Goal: Book appointment/travel/reservation

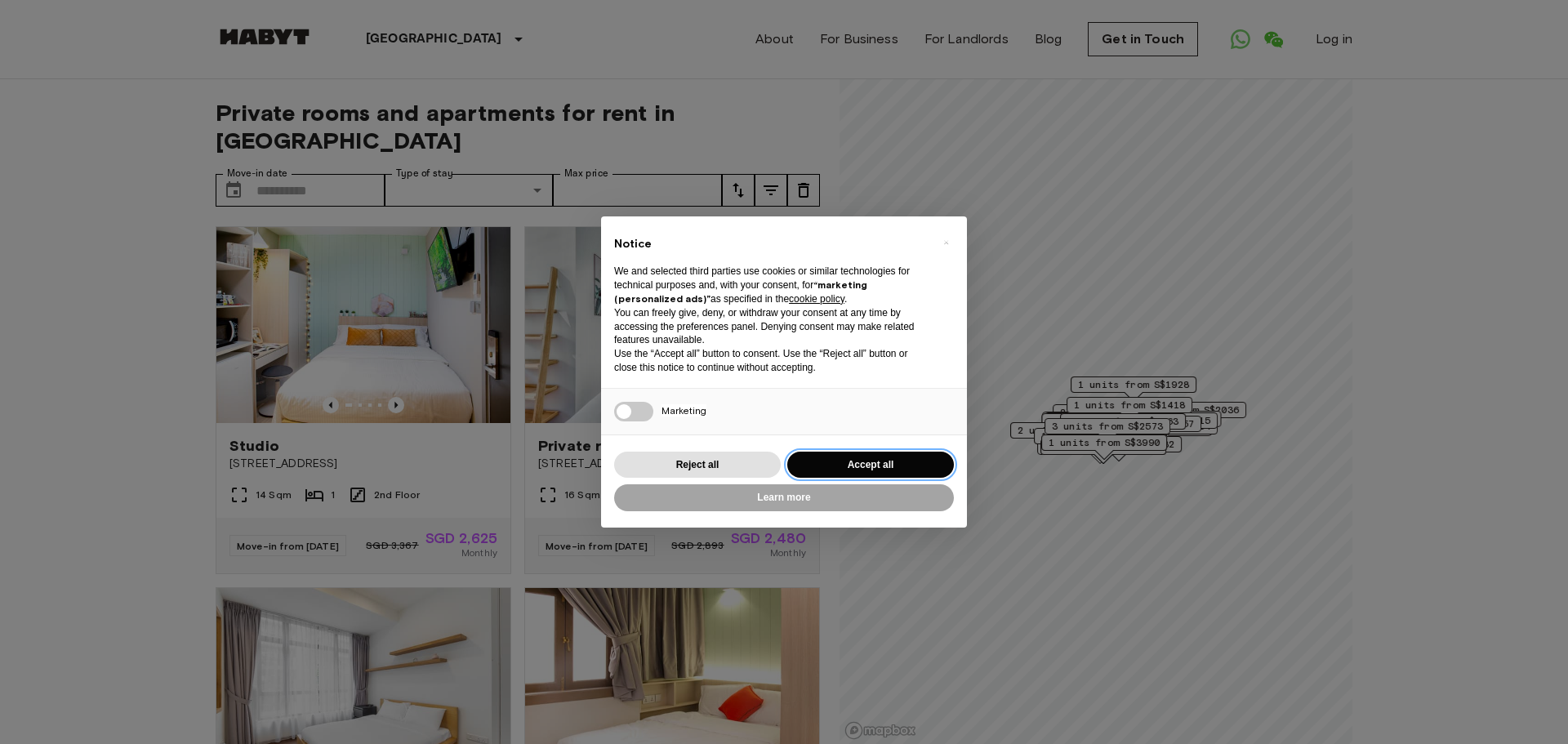
click at [846, 467] on button "Accept all" at bounding box center [870, 465] width 166 height 27
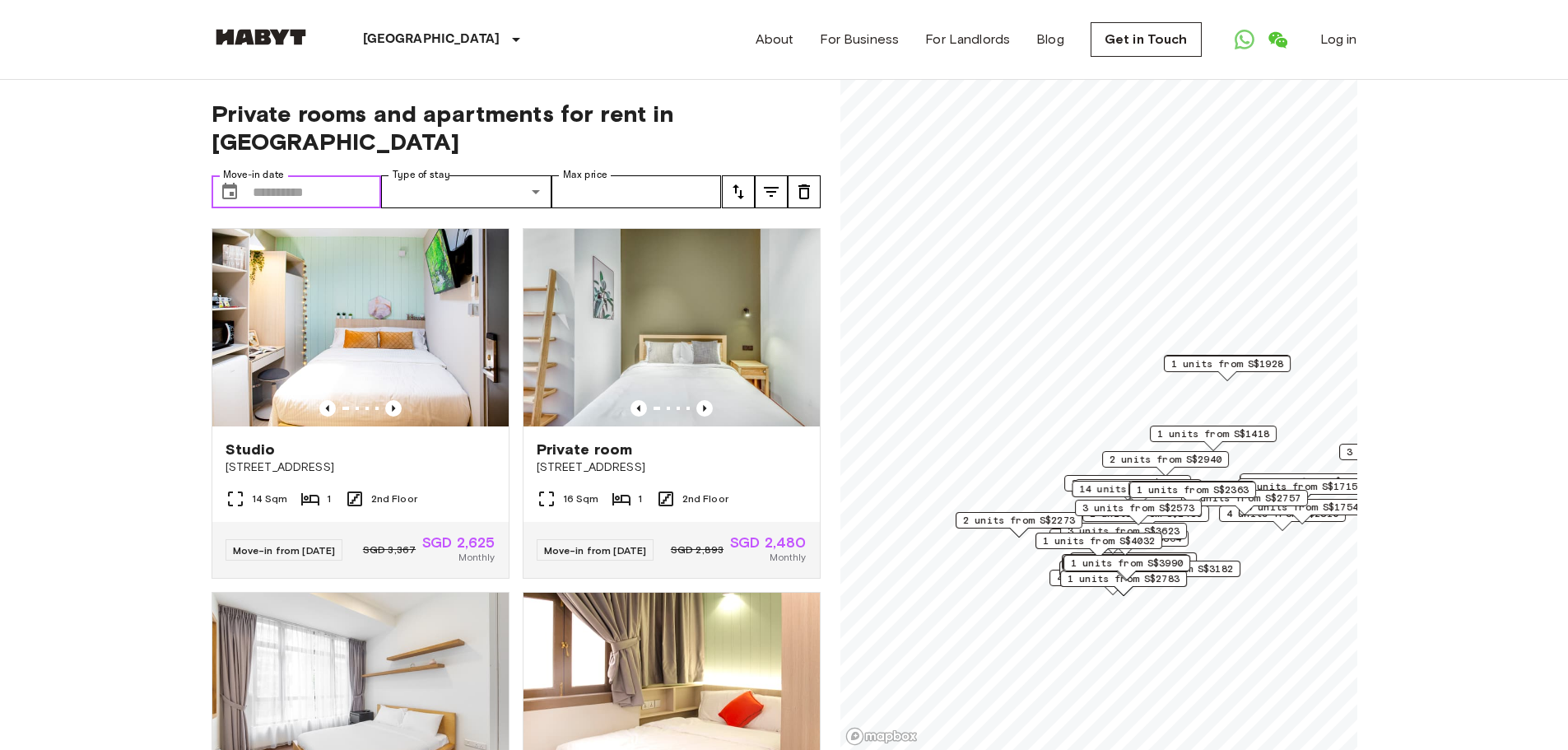
click at [315, 175] on input "Move-in date" at bounding box center [317, 191] width 129 height 33
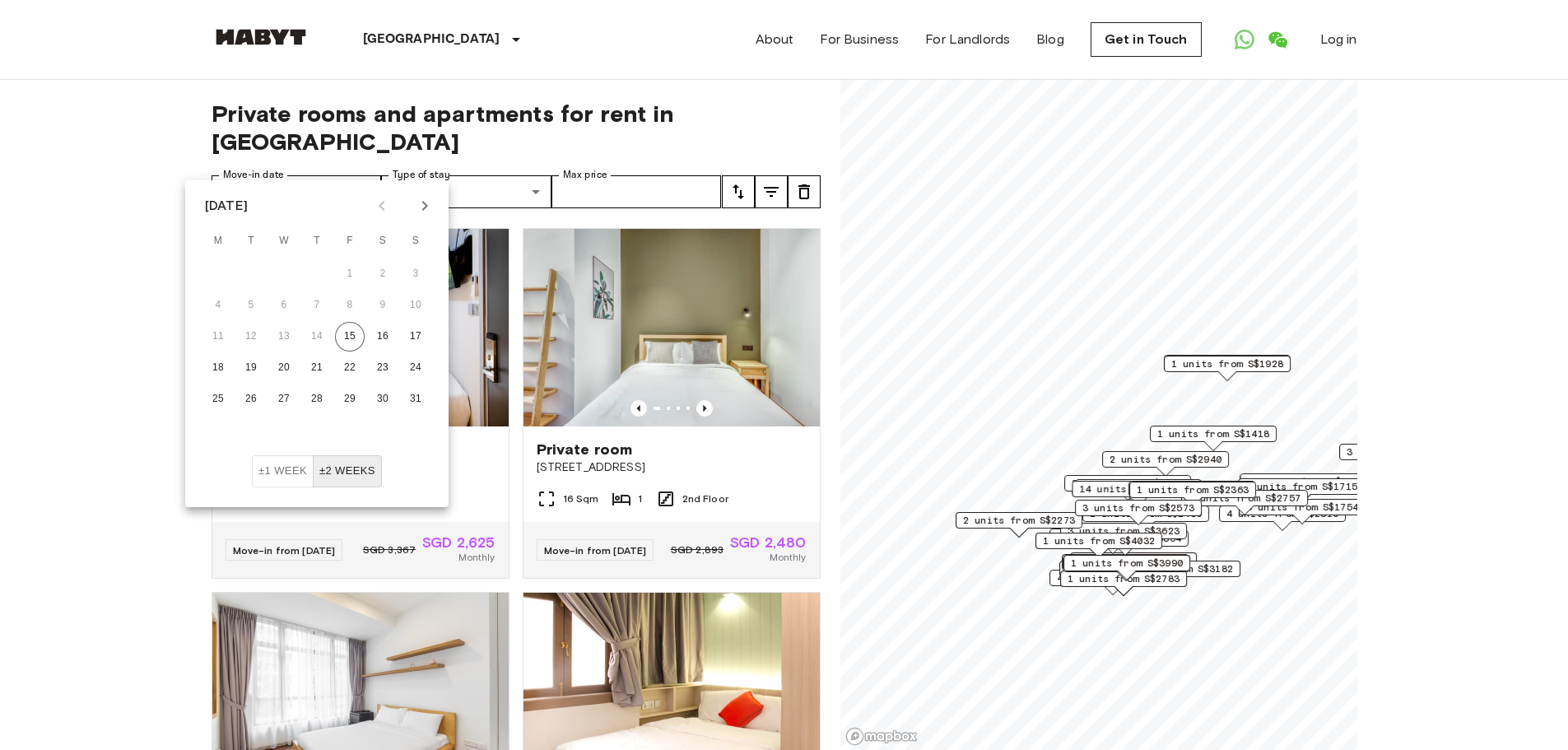
click at [426, 204] on icon "Next month" at bounding box center [425, 206] width 6 height 10
click at [207, 272] on button "1" at bounding box center [218, 273] width 29 height 29
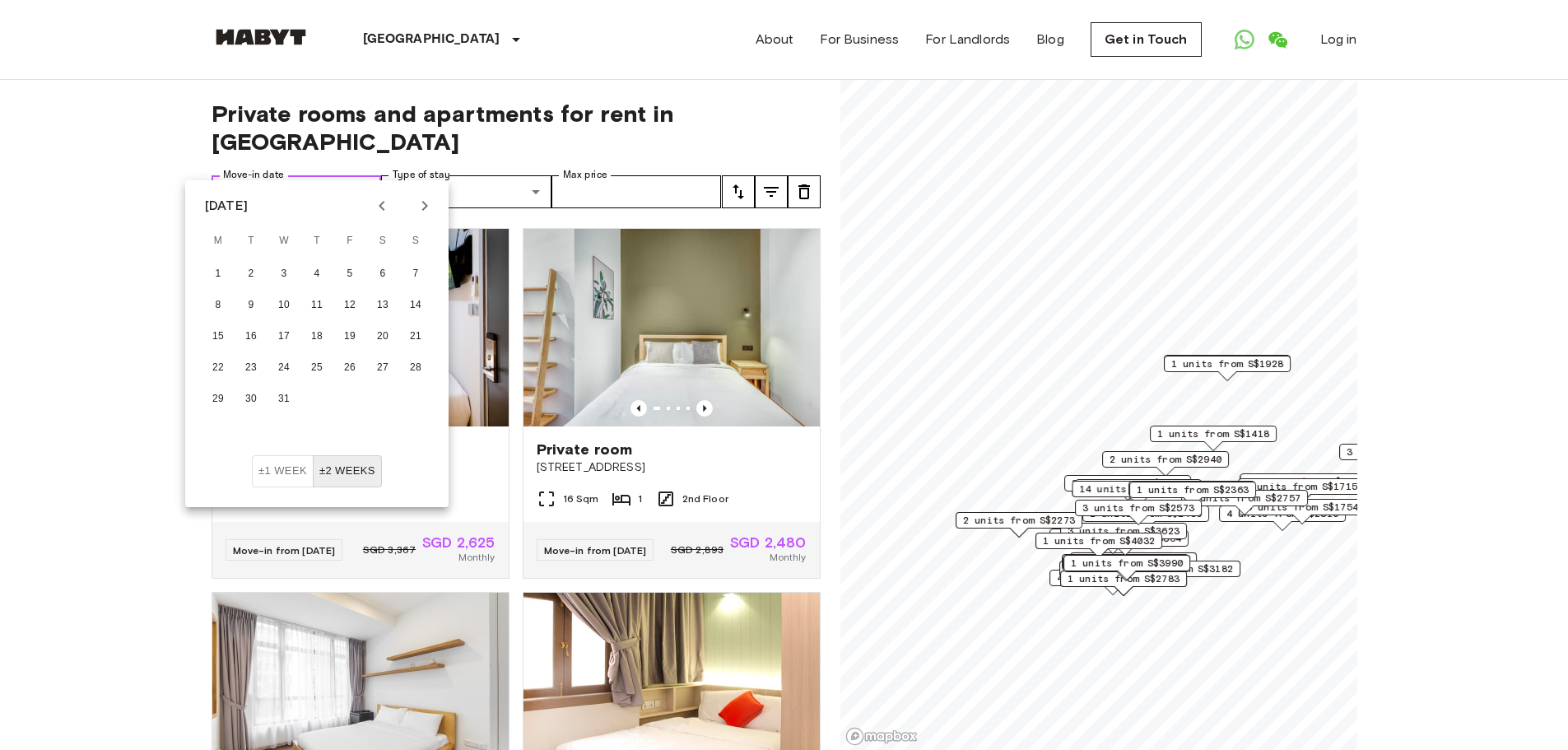
type input "**********"
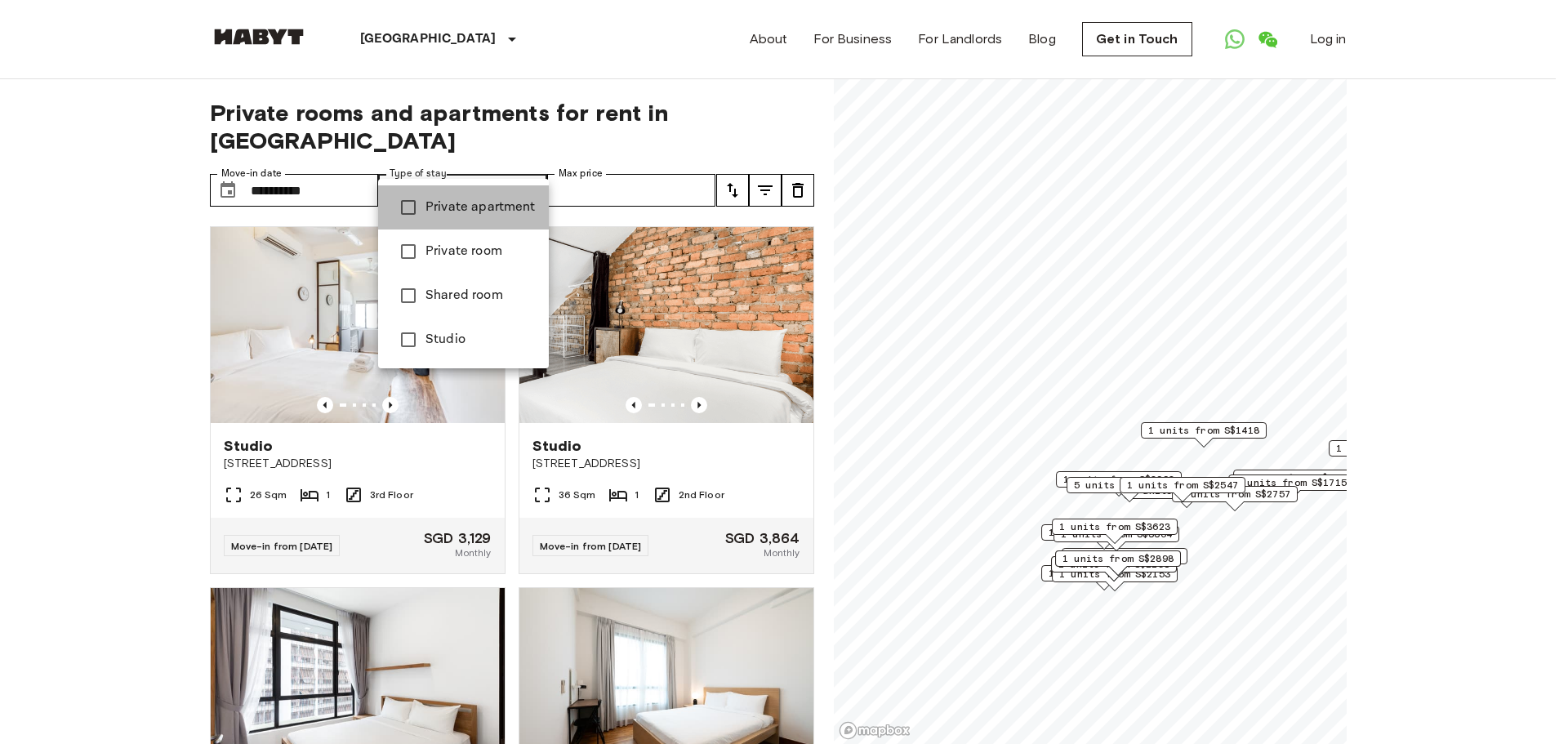
click at [501, 200] on span "Private apartment" at bounding box center [481, 208] width 111 height 20
type input "**********"
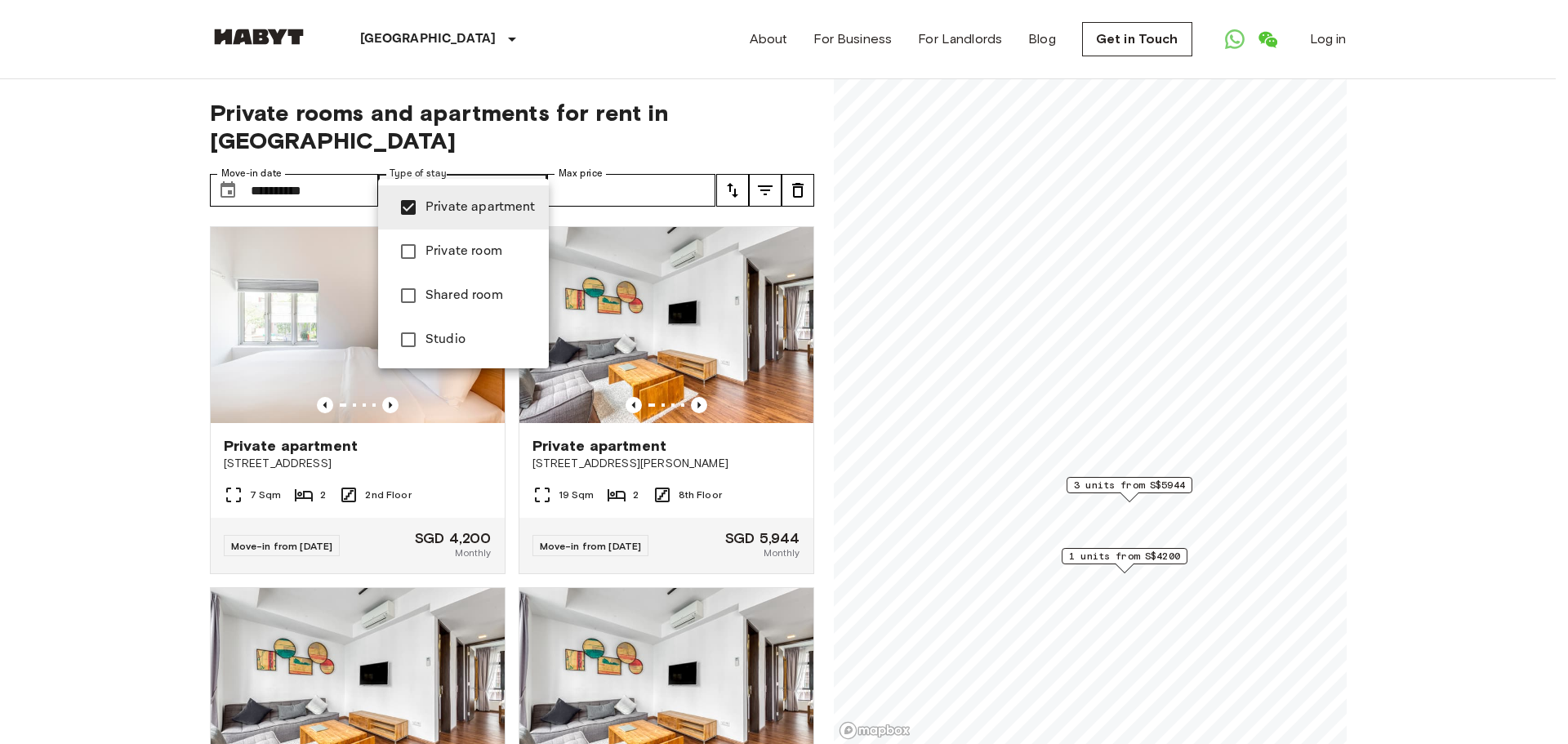
click at [640, 164] on div at bounding box center [784, 372] width 1568 height 744
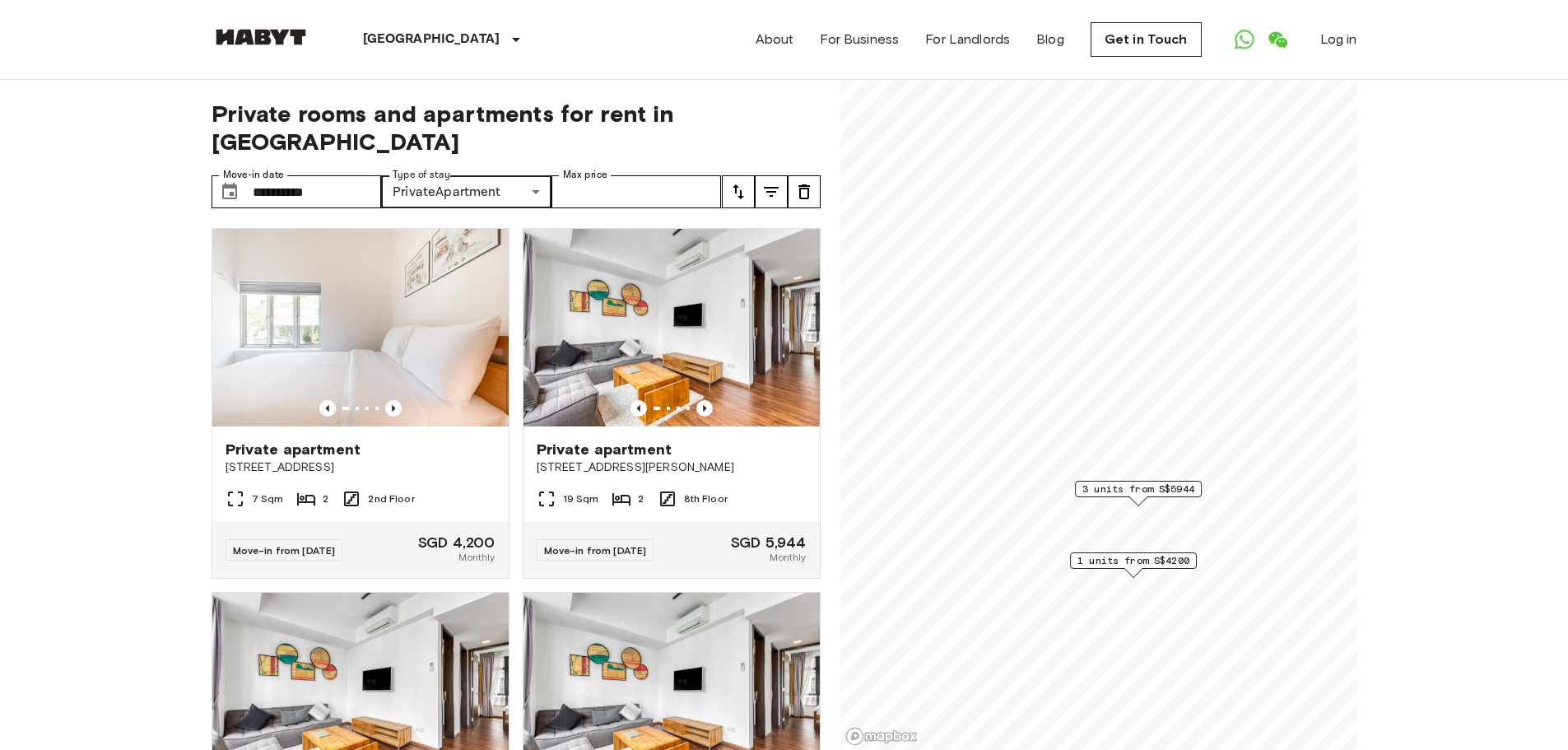
click at [769, 187] on icon "tune" at bounding box center [771, 192] width 15 height 10
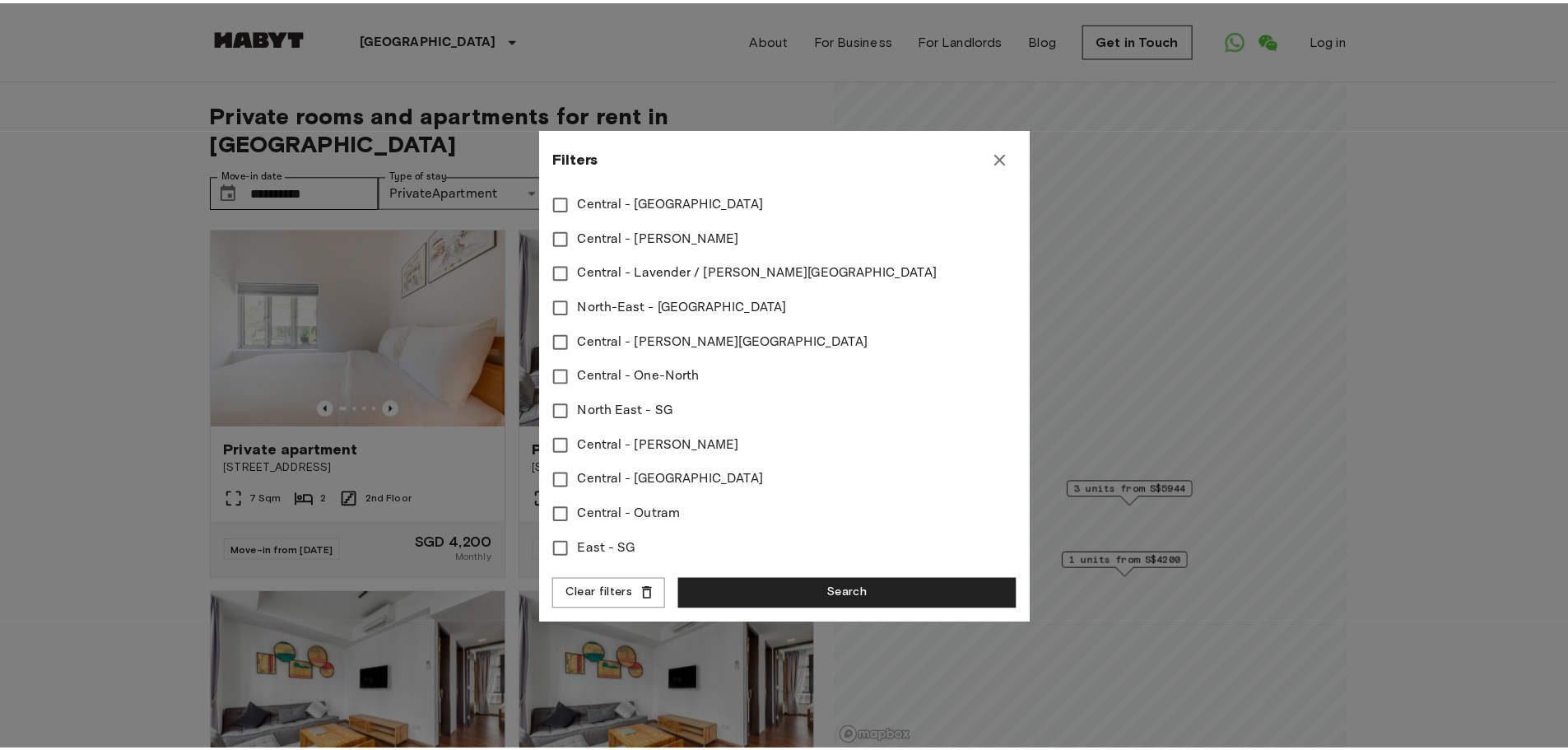
scroll to position [723, 0]
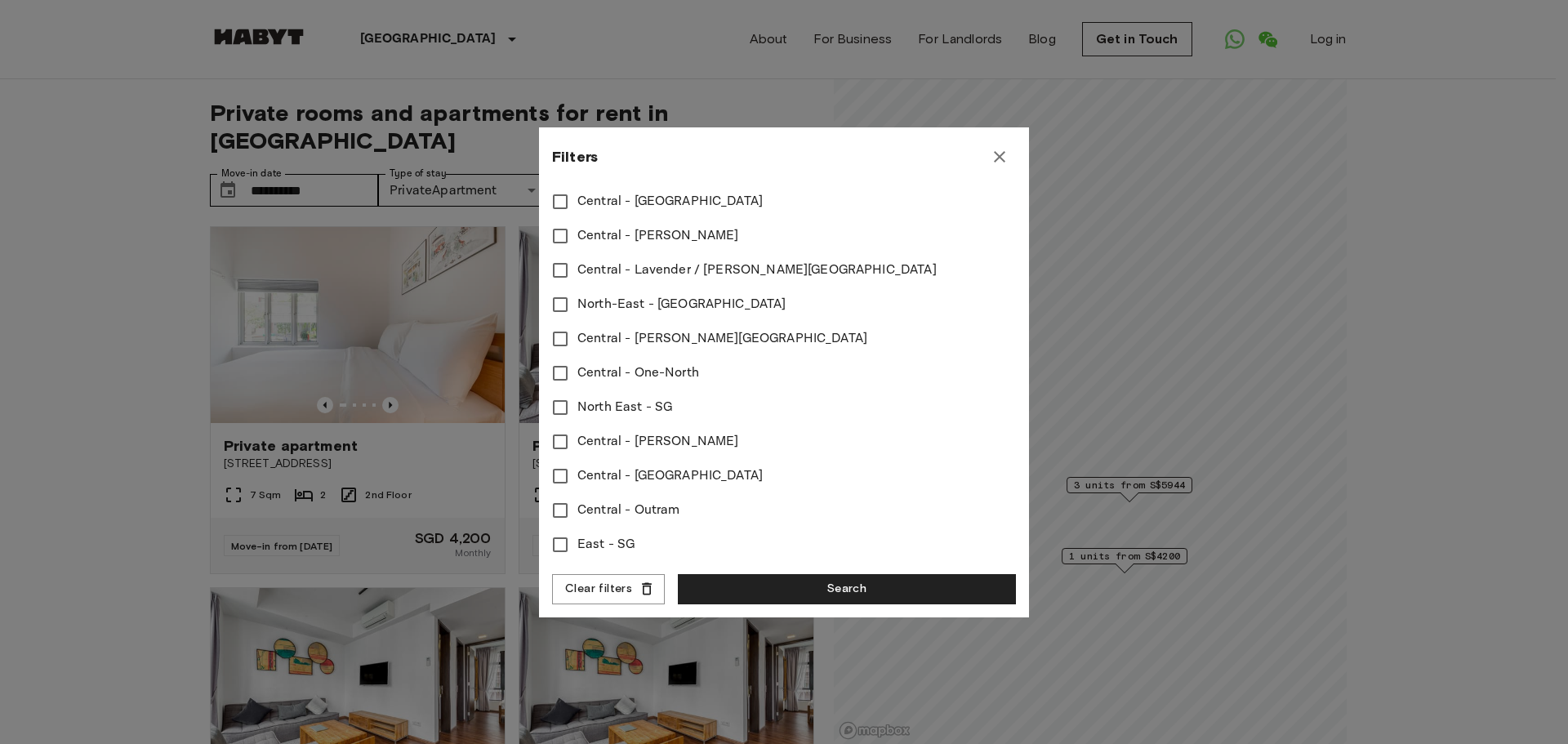
click at [117, 485] on div at bounding box center [784, 372] width 1568 height 744
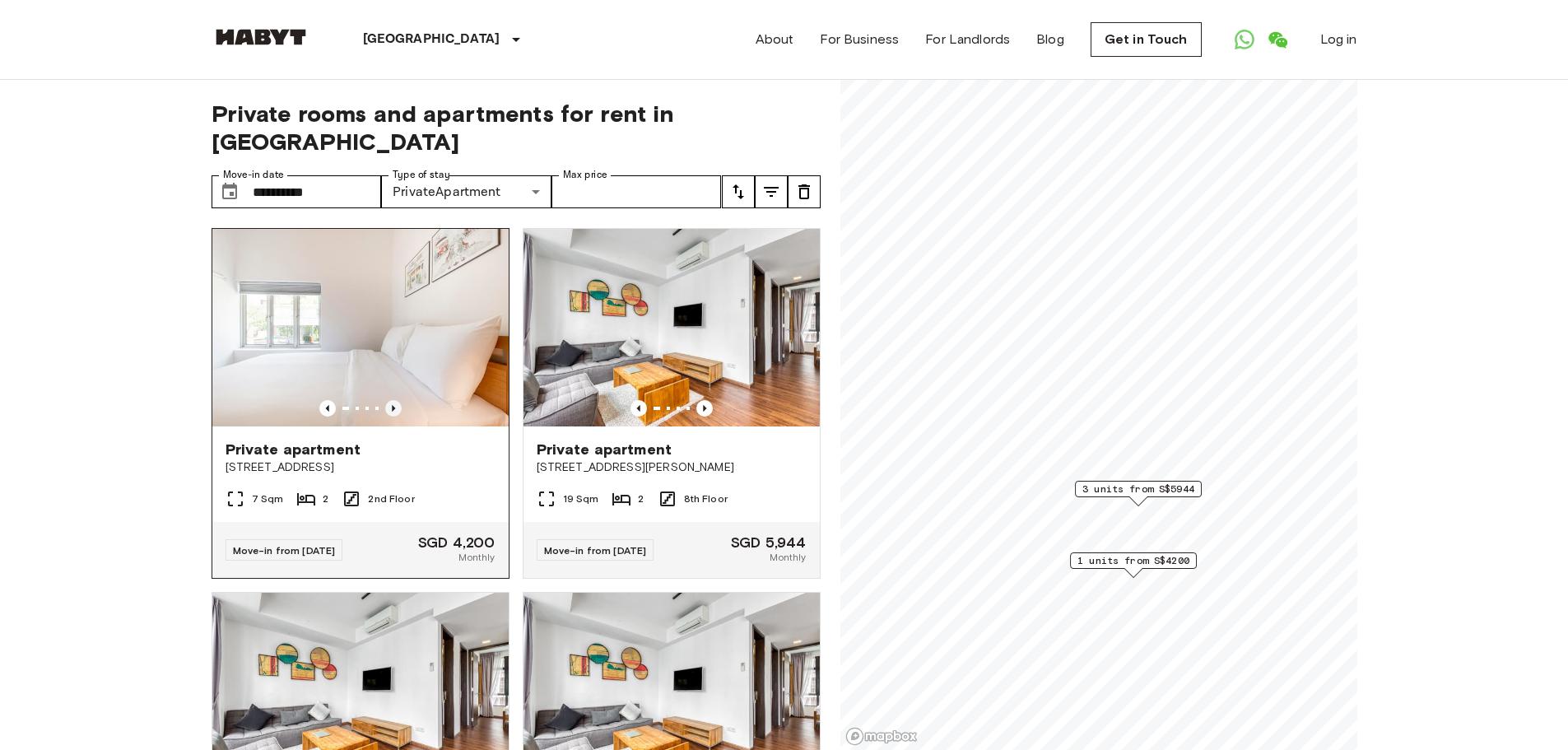
click at [392, 405] on icon "Previous image" at bounding box center [394, 408] width 3 height 7
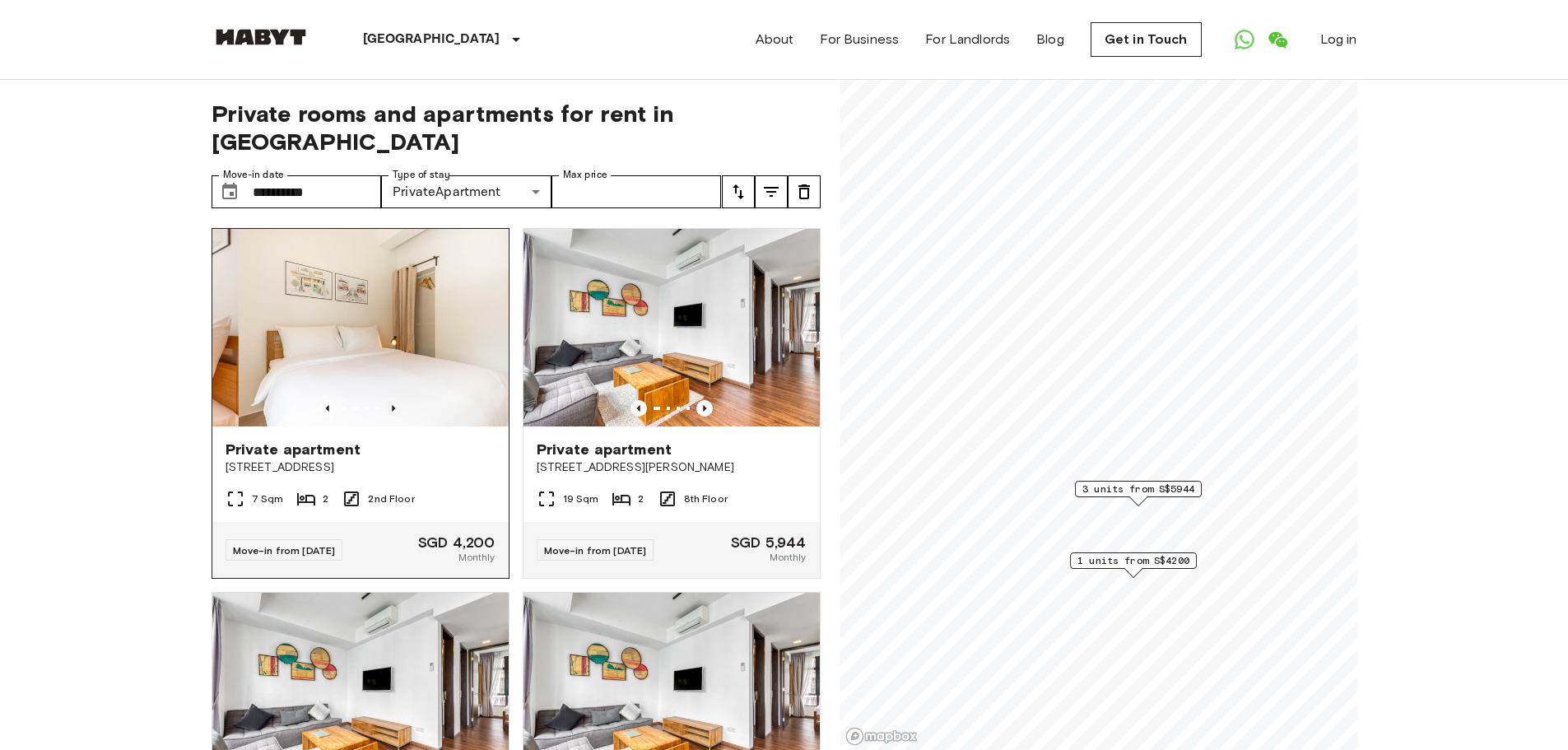
click at [392, 405] on icon "Previous image" at bounding box center [394, 408] width 3 height 7
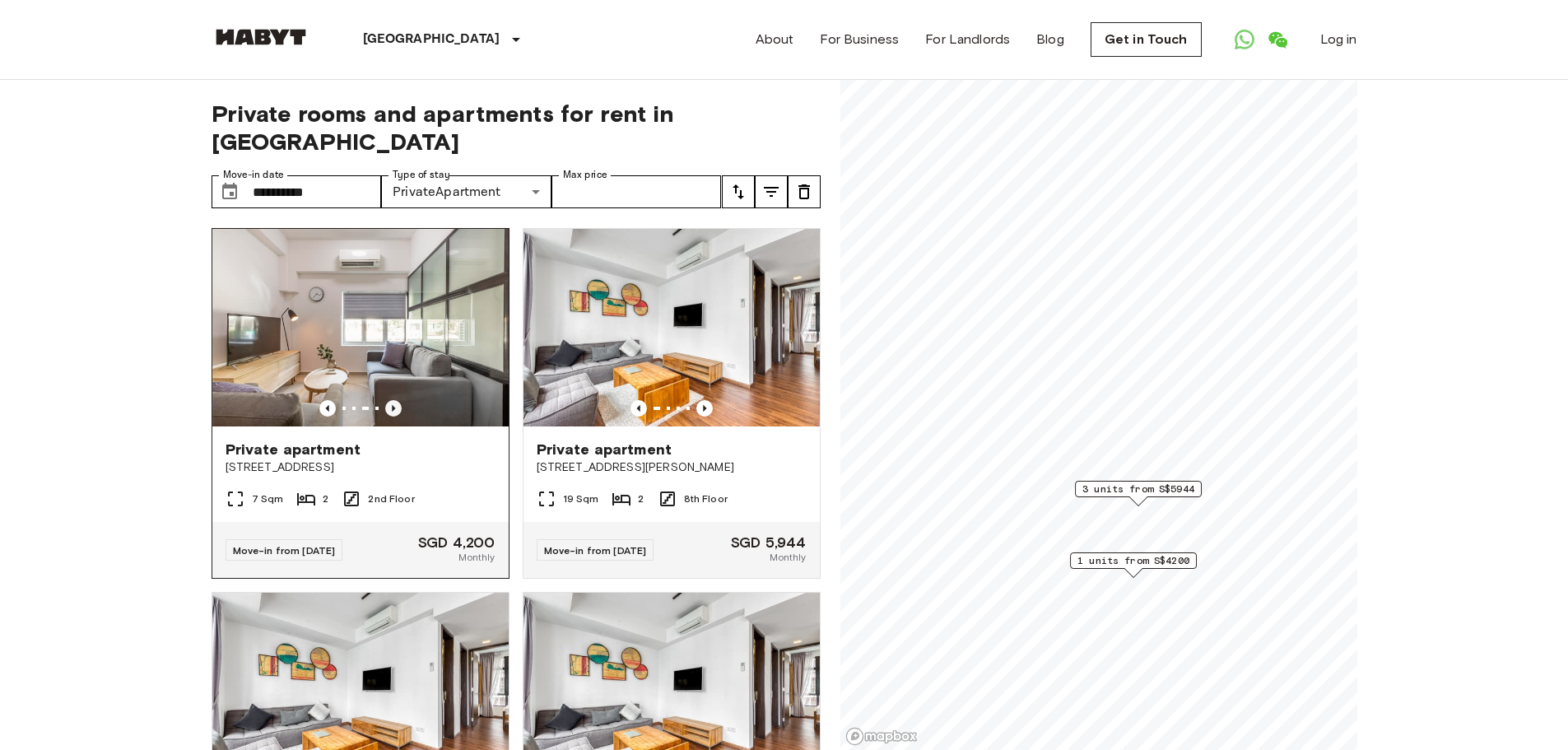
click at [392, 405] on icon "Previous image" at bounding box center [394, 408] width 3 height 7
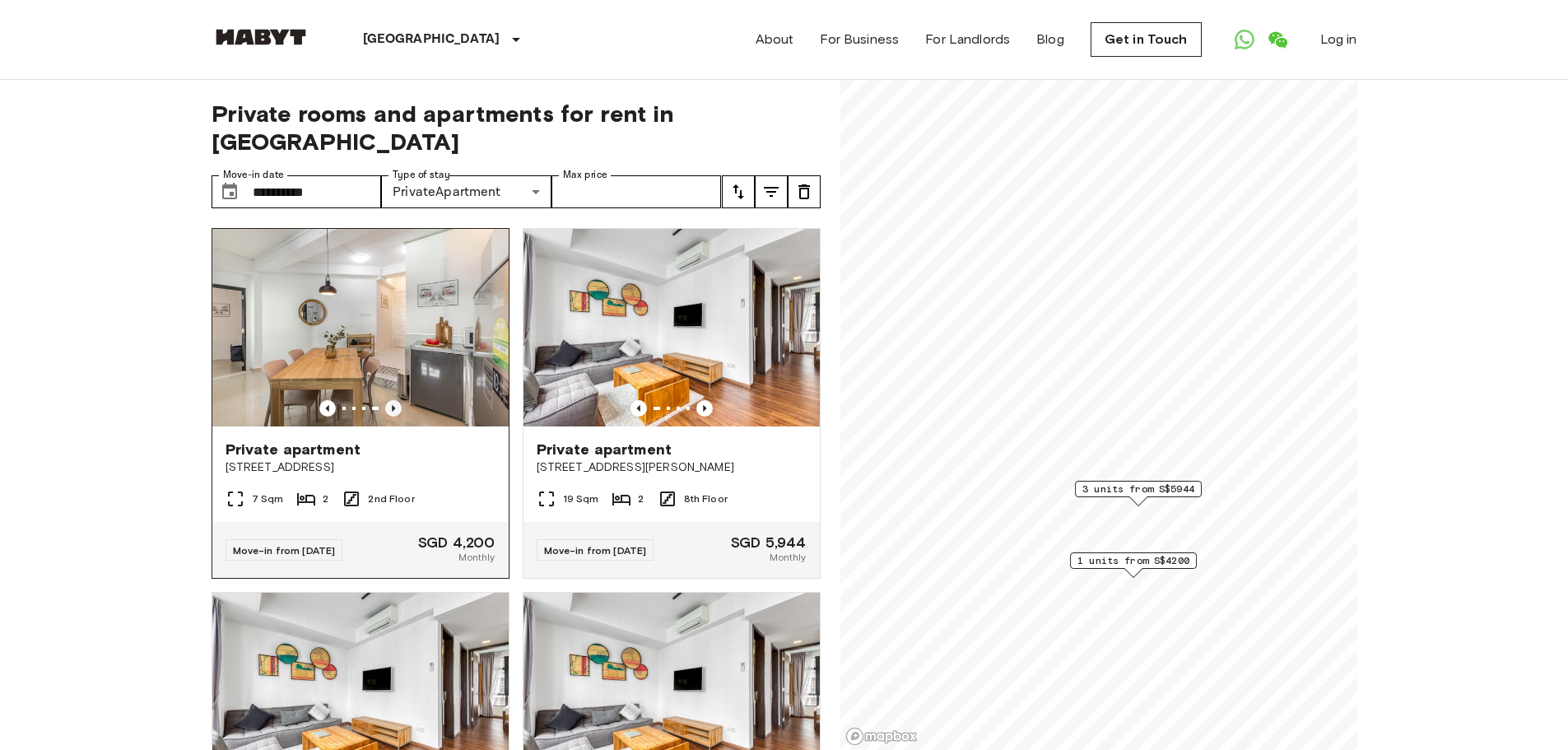
click at [392, 405] on icon "Previous image" at bounding box center [394, 408] width 3 height 7
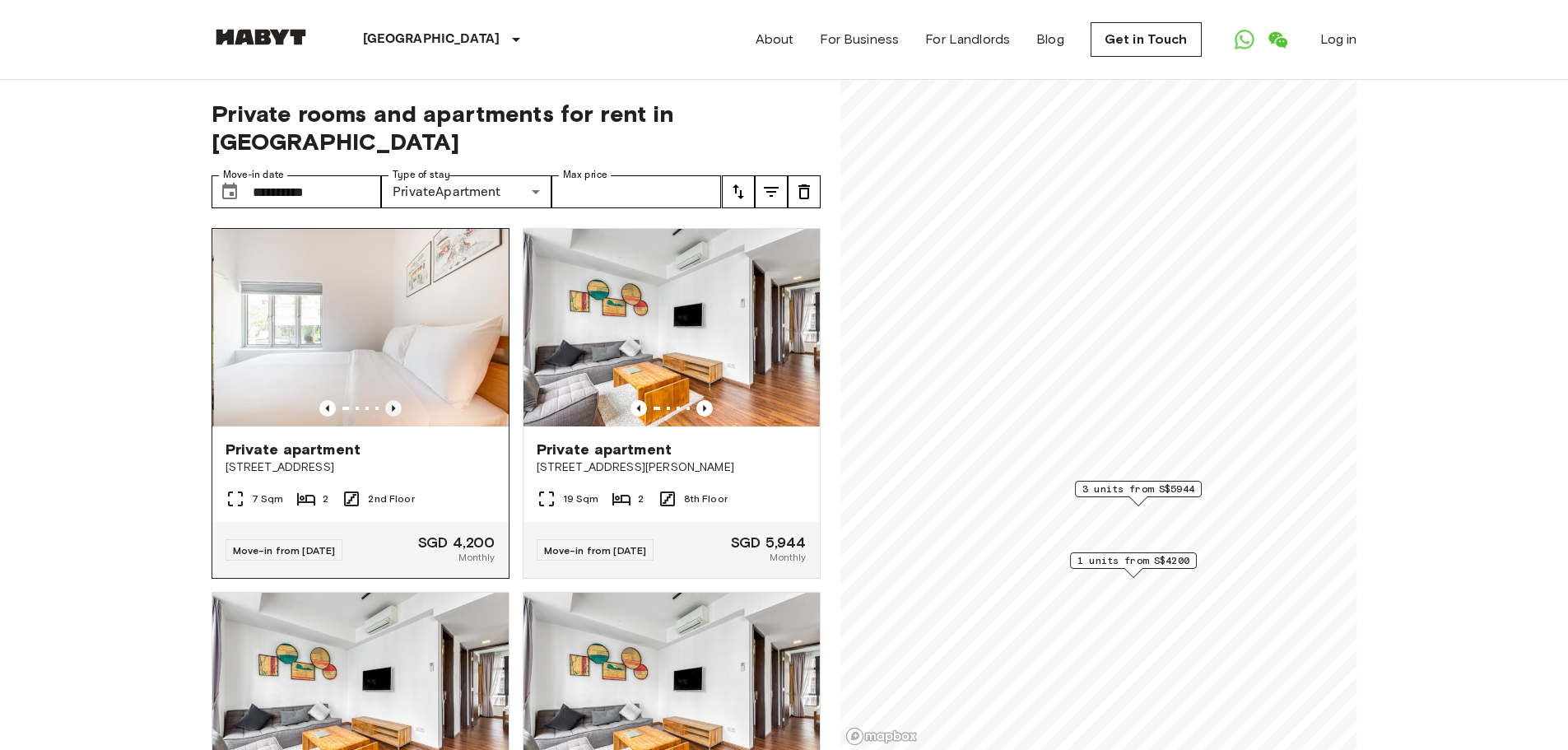
click at [392, 405] on icon "Previous image" at bounding box center [394, 408] width 3 height 7
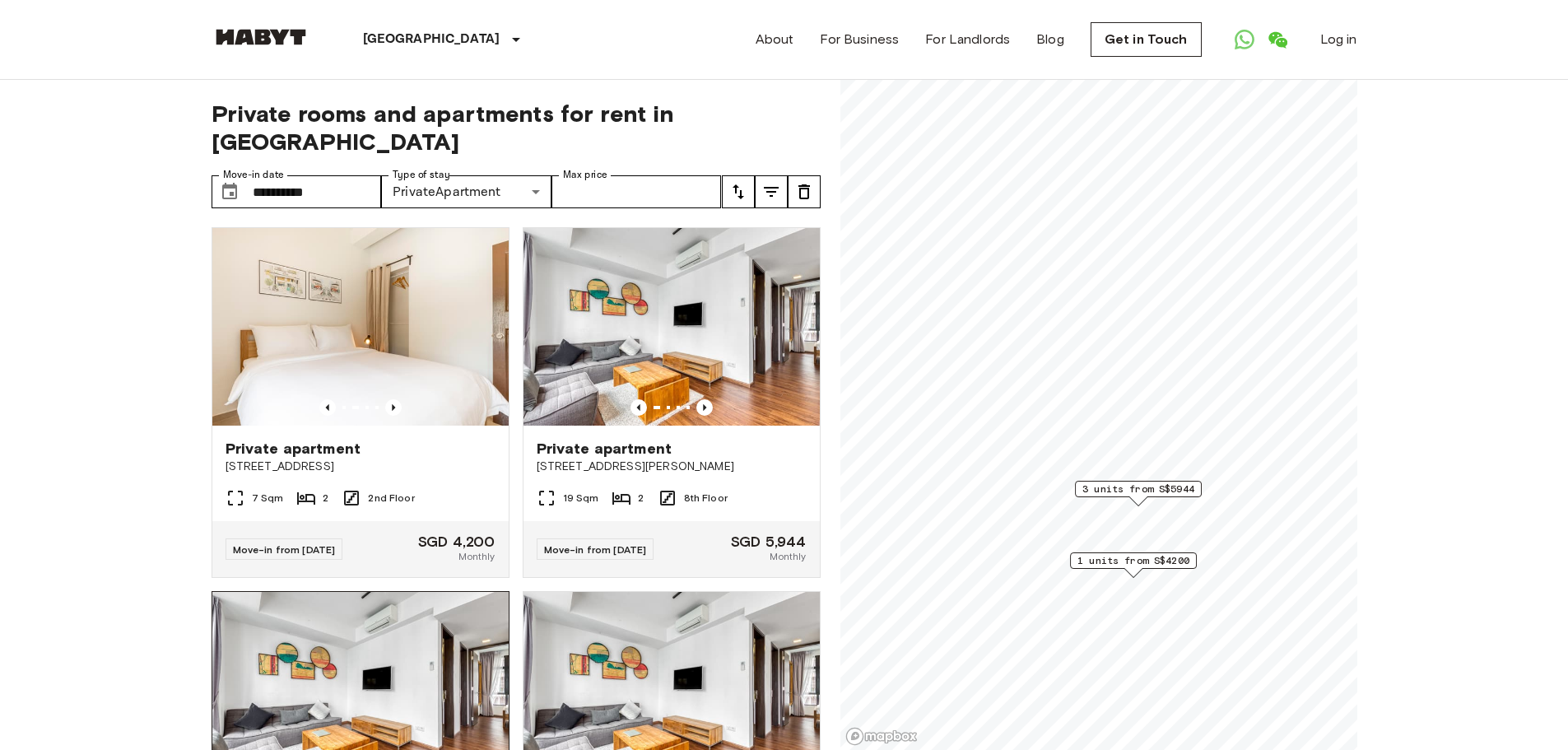
scroll to position [0, 0]
click at [573, 440] on span "Private apartment" at bounding box center [605, 450] width 136 height 20
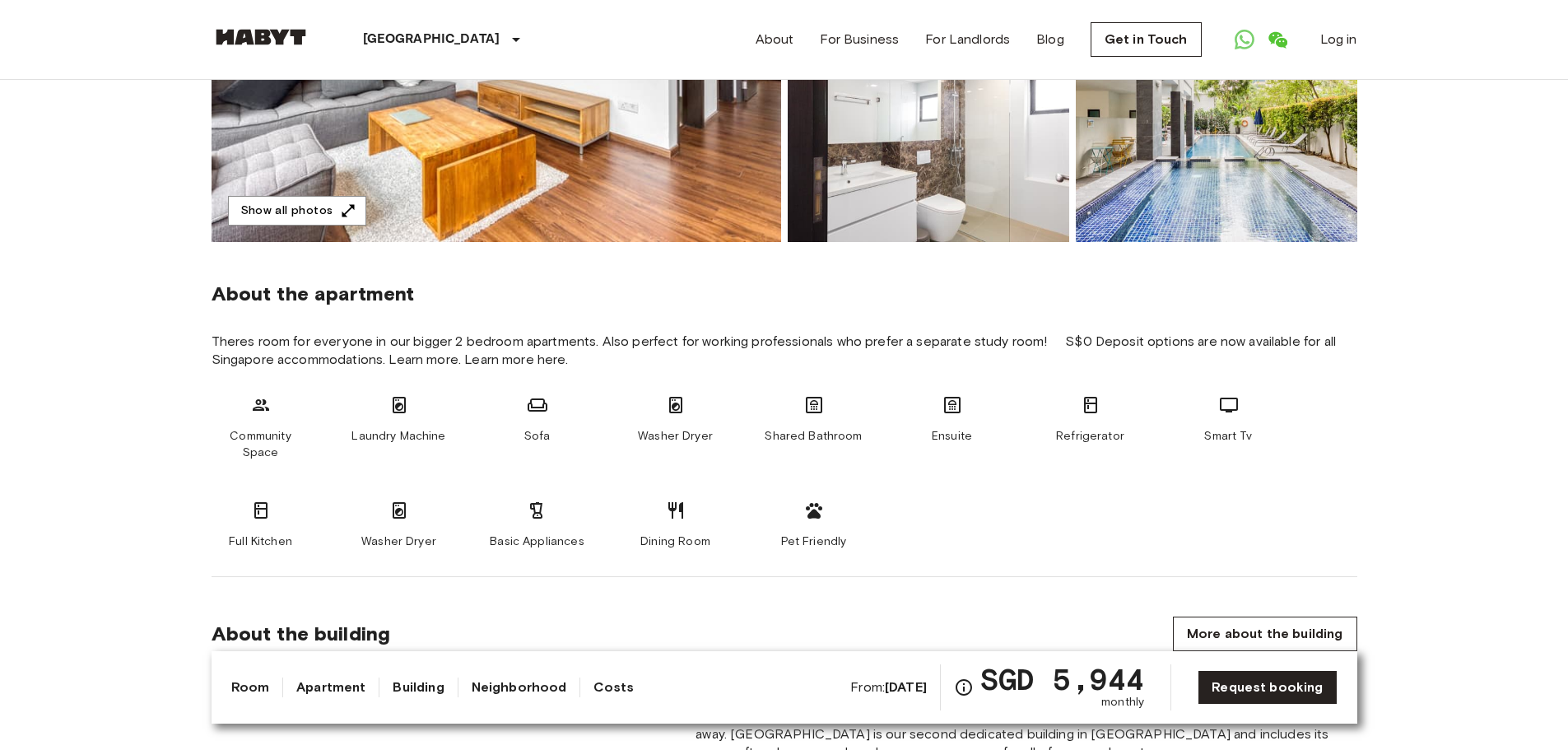
scroll to position [411, 0]
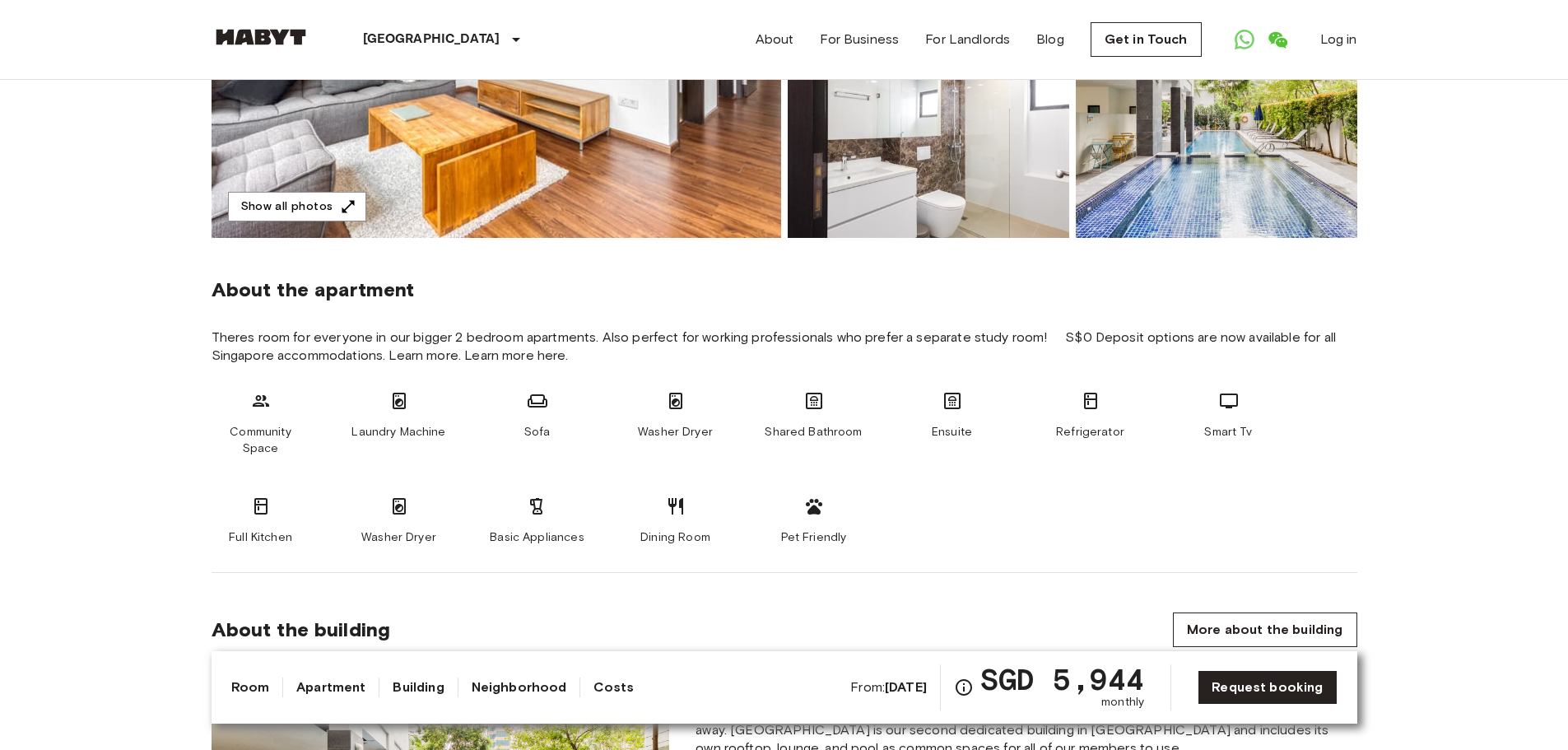
click at [903, 691] on b "[DATE]" at bounding box center [905, 687] width 42 height 16
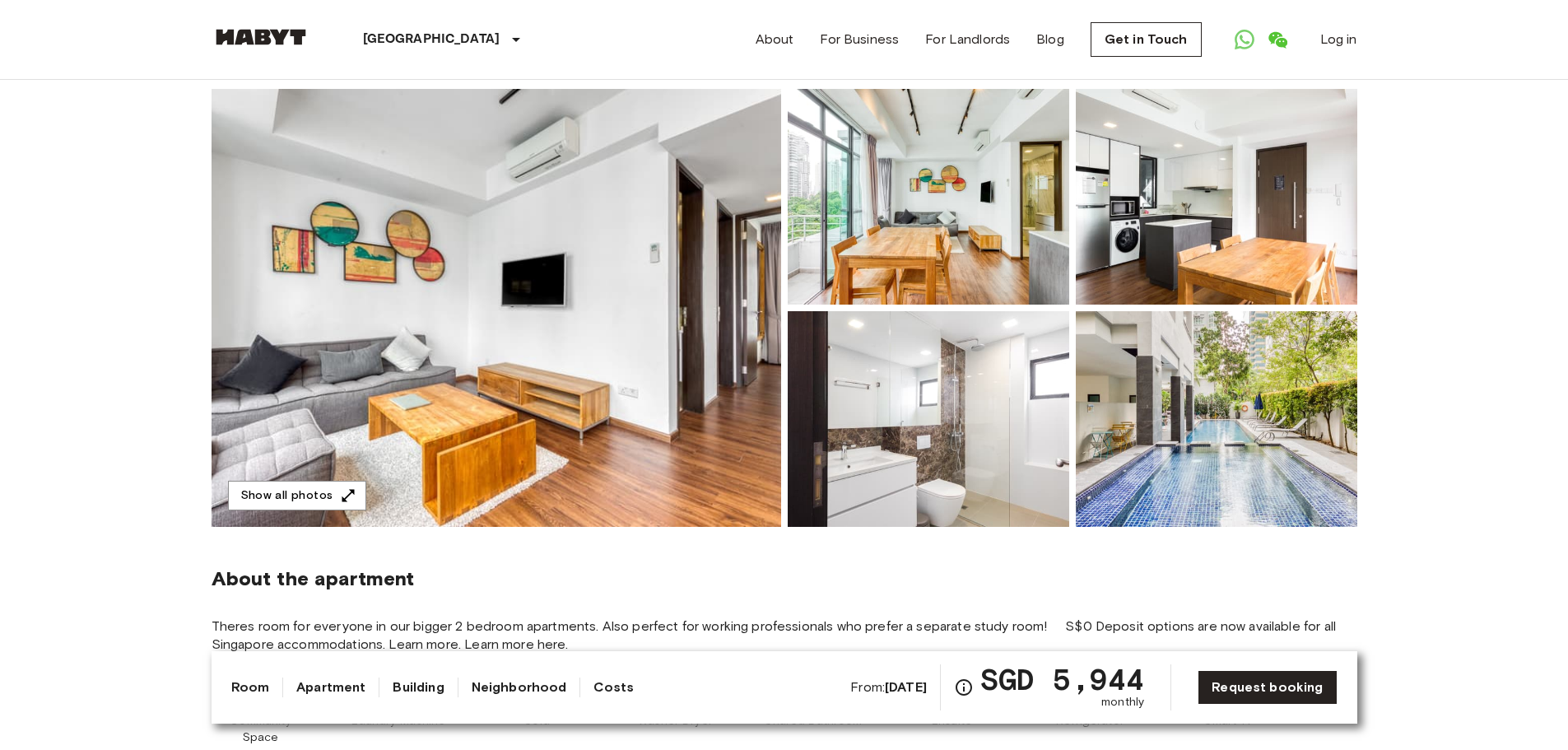
scroll to position [82, 0]
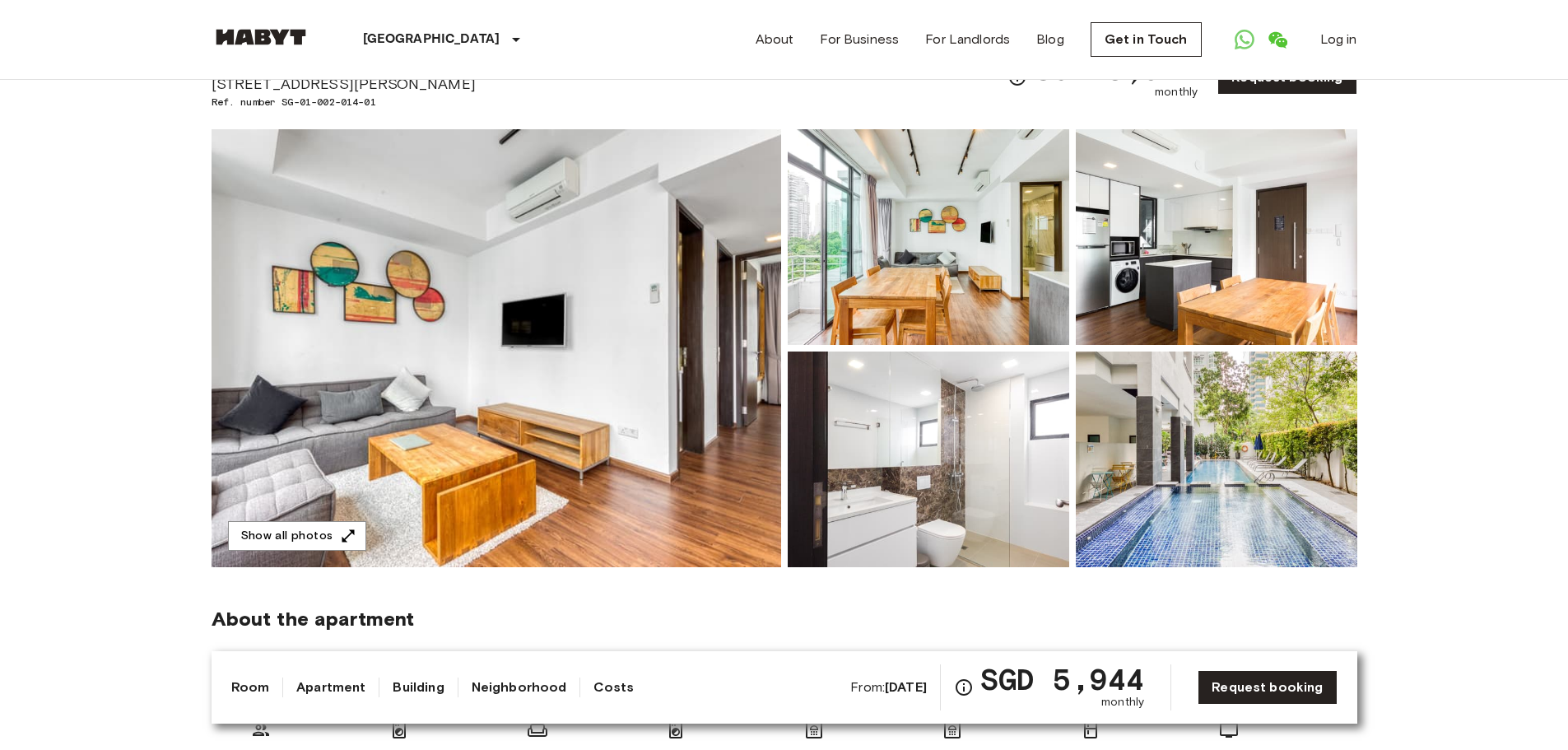
click at [467, 477] on img at bounding box center [497, 348] width 570 height 438
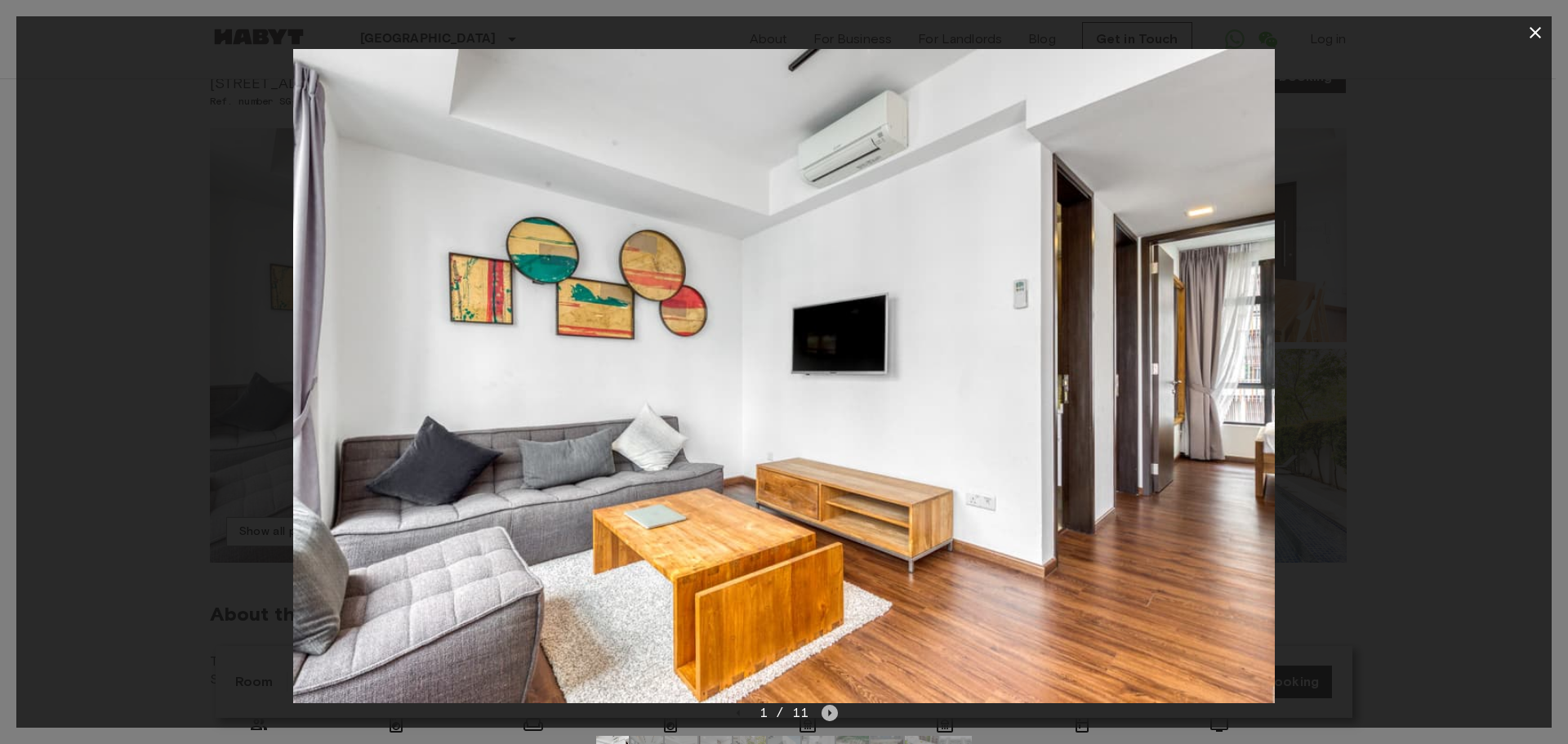
click at [829, 714] on icon "Next image" at bounding box center [831, 713] width 3 height 7
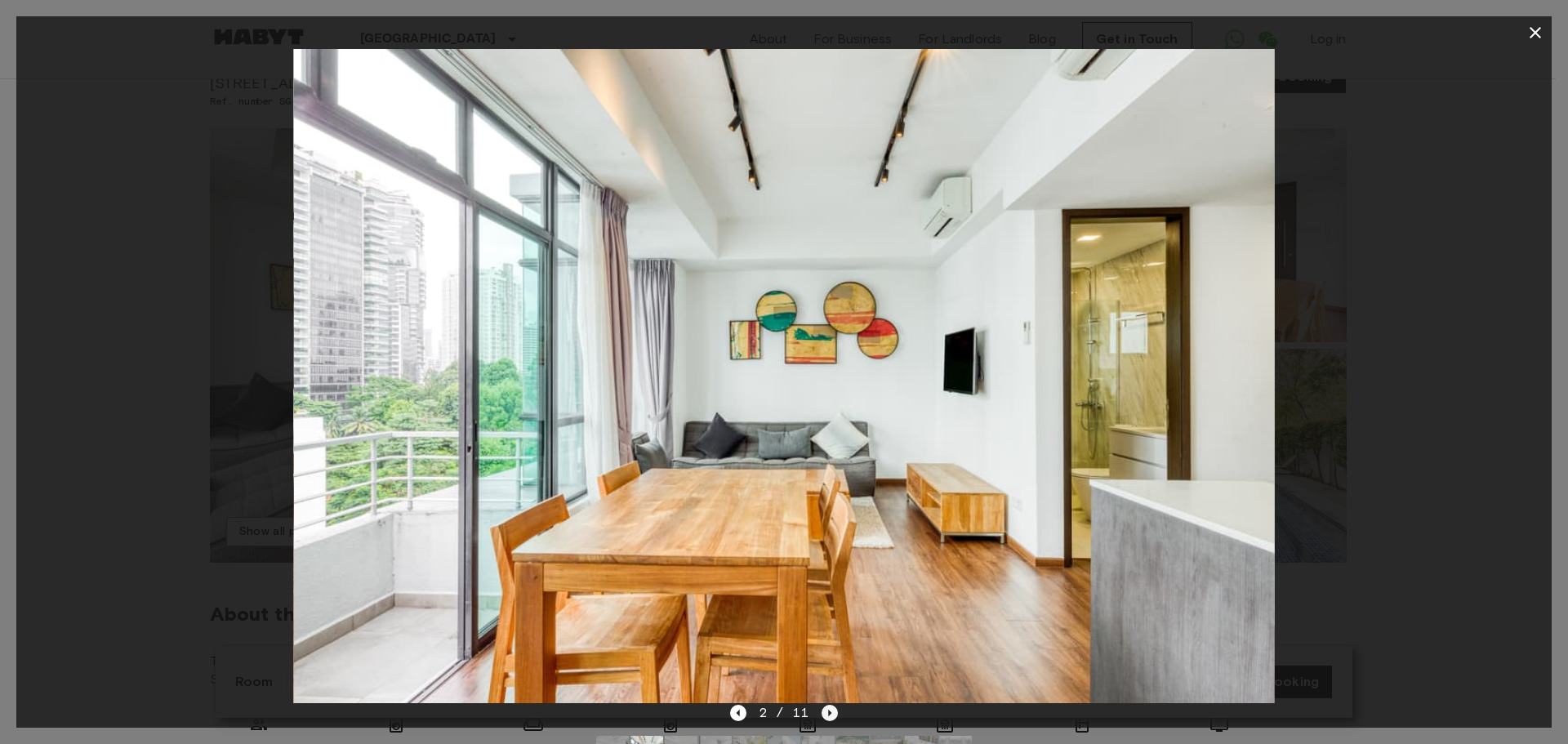
click at [829, 714] on icon "Next image" at bounding box center [831, 713] width 3 height 7
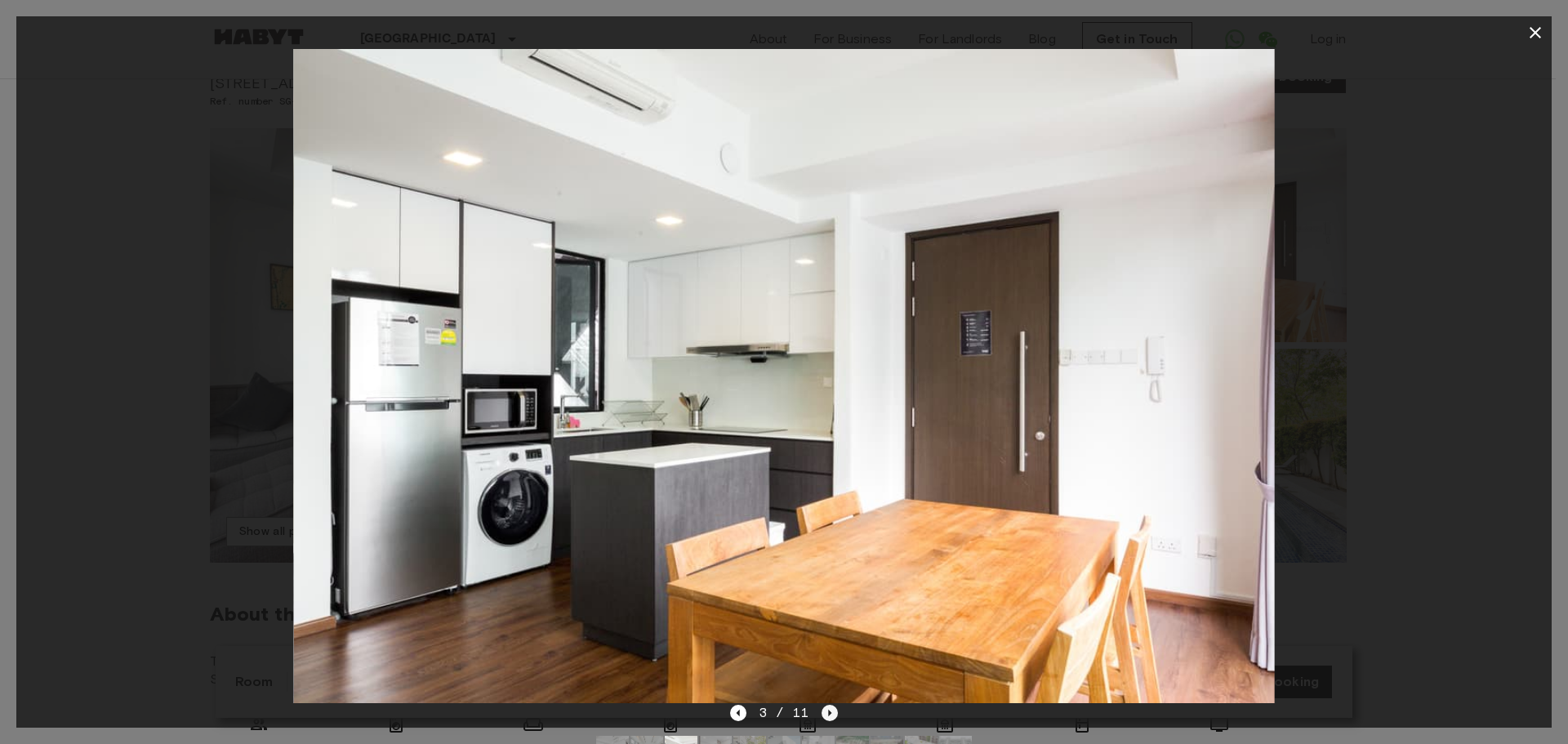
click at [829, 714] on icon "Next image" at bounding box center [831, 713] width 3 height 7
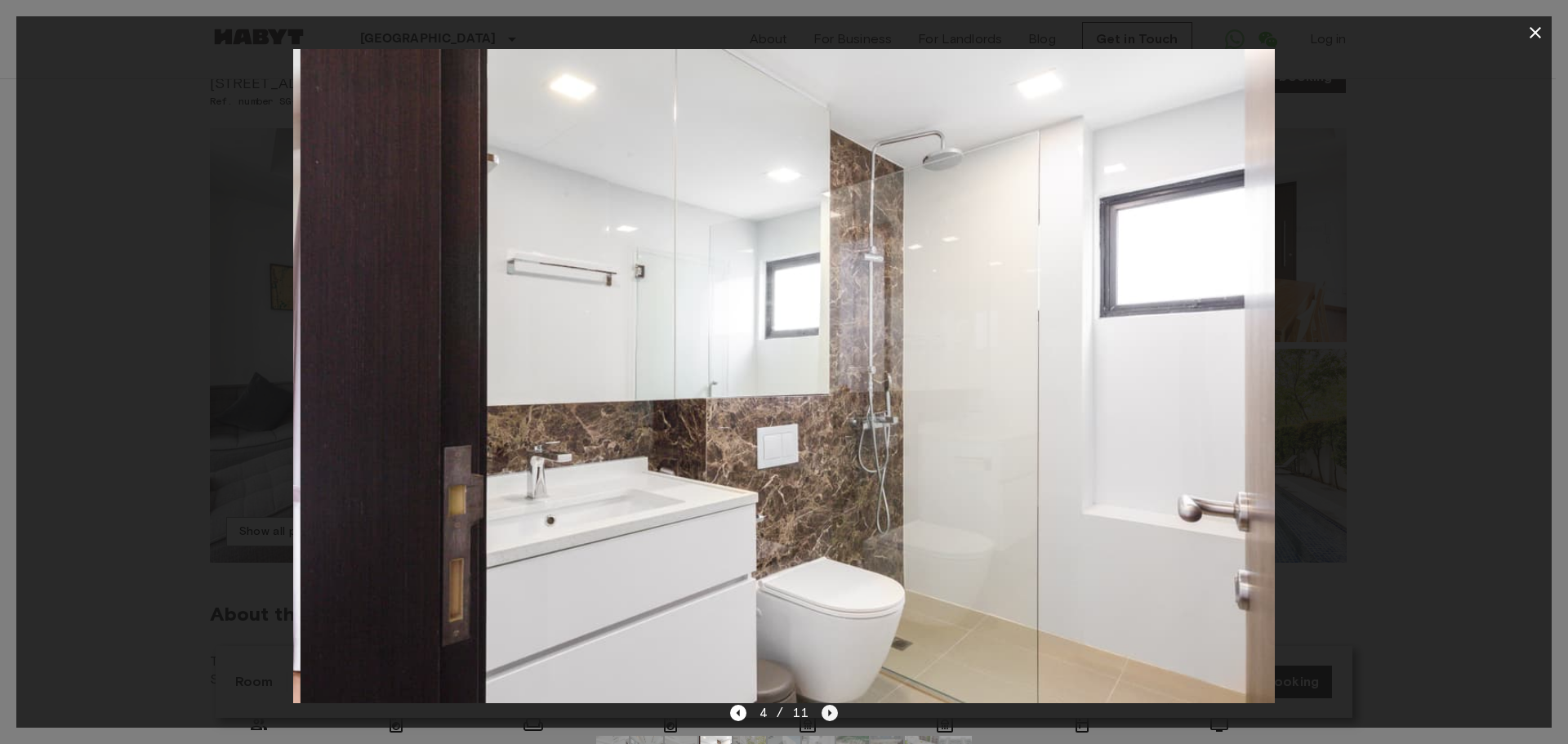
click at [829, 715] on icon "Next image" at bounding box center [831, 713] width 3 height 7
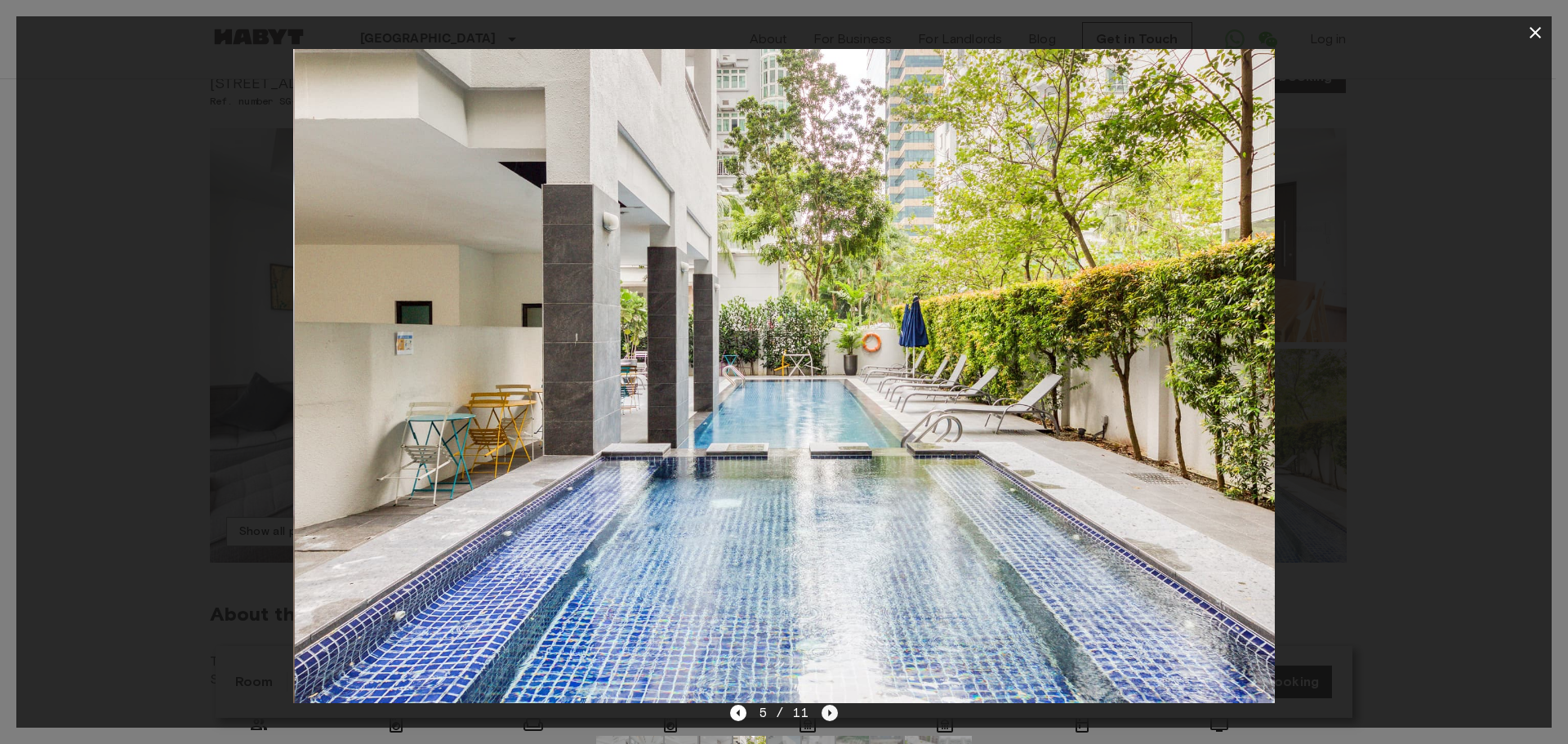
click at [829, 715] on icon "Next image" at bounding box center [831, 713] width 3 height 7
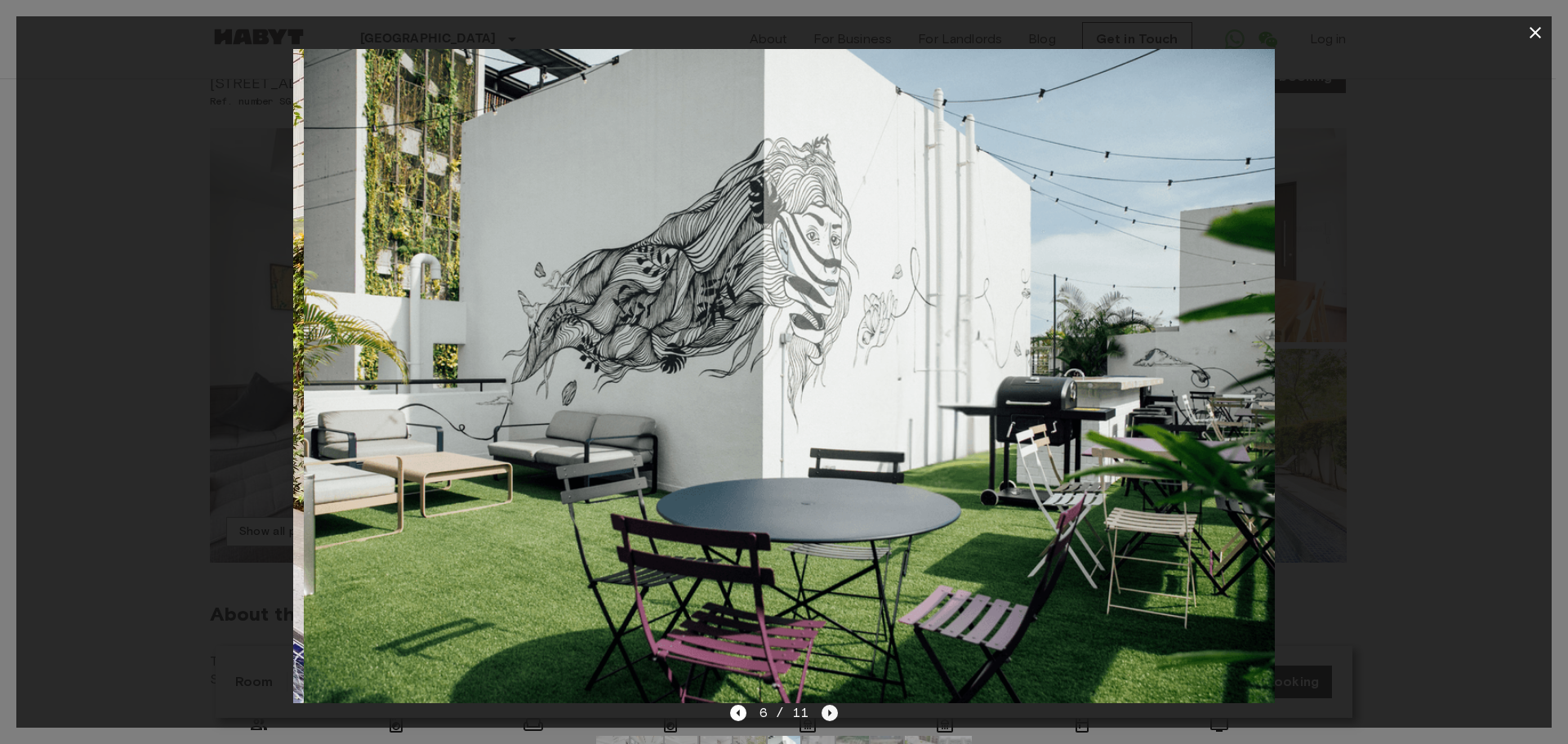
click at [829, 715] on icon "Next image" at bounding box center [831, 713] width 3 height 7
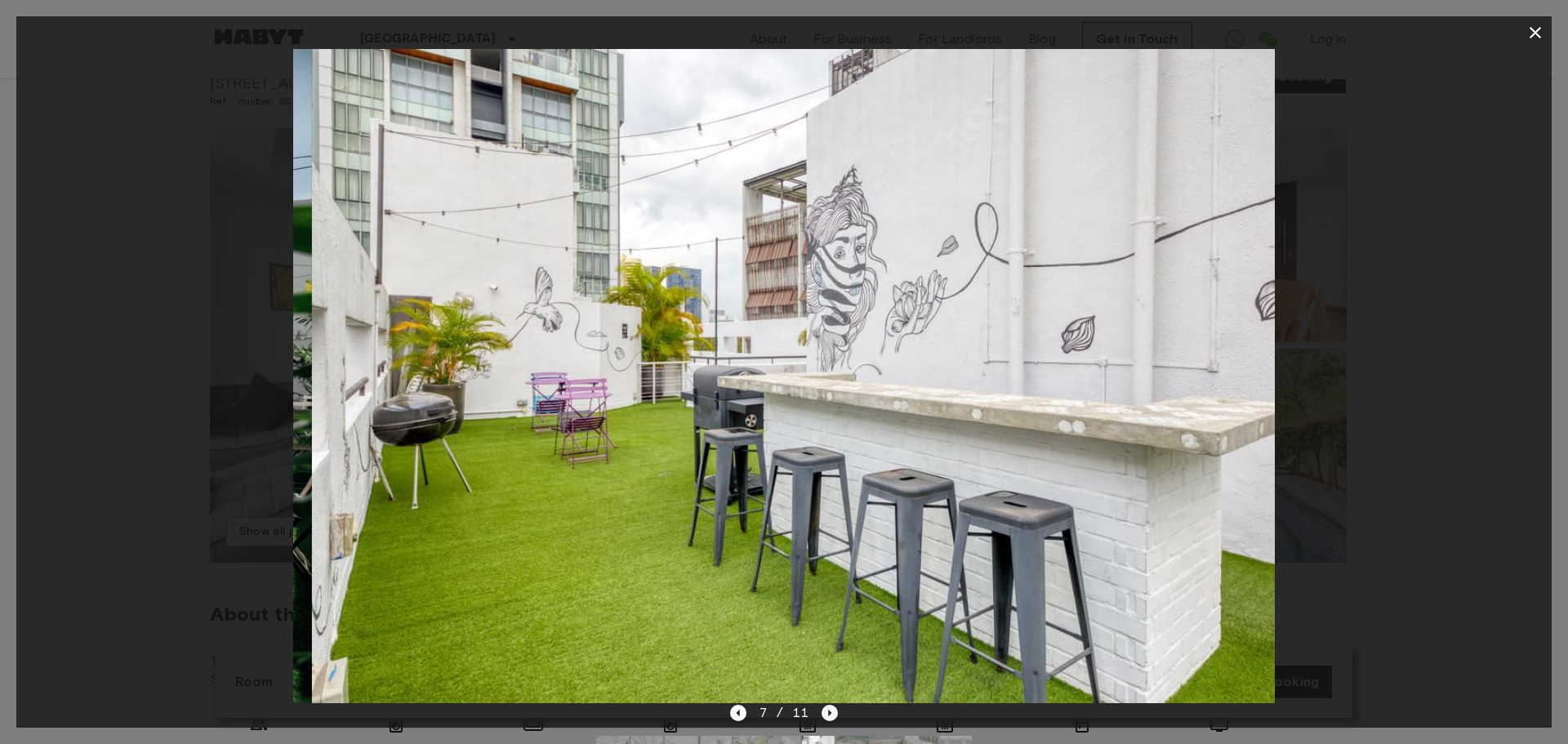
click at [829, 715] on icon "Next image" at bounding box center [831, 713] width 3 height 7
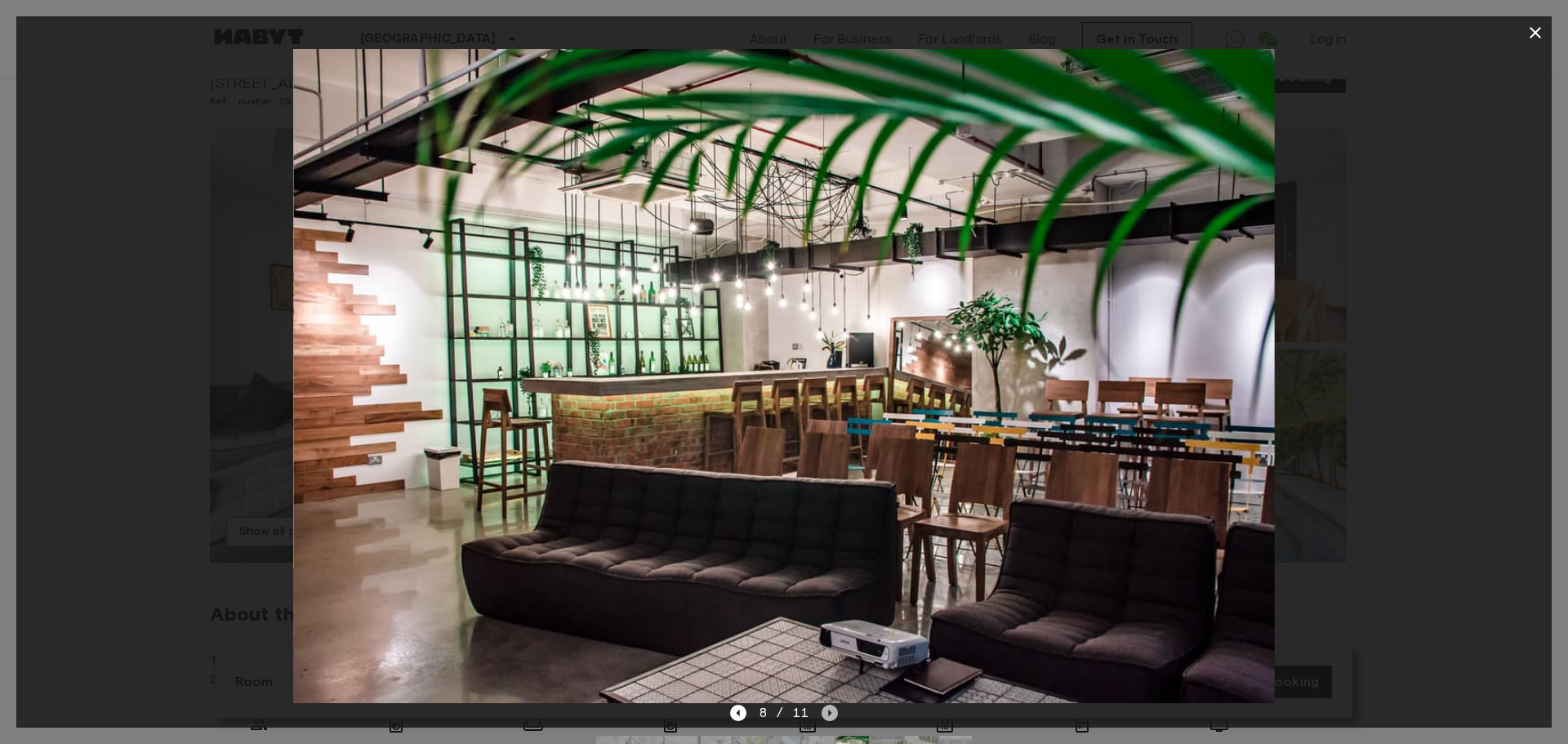
click at [829, 715] on icon "Next image" at bounding box center [831, 713] width 3 height 7
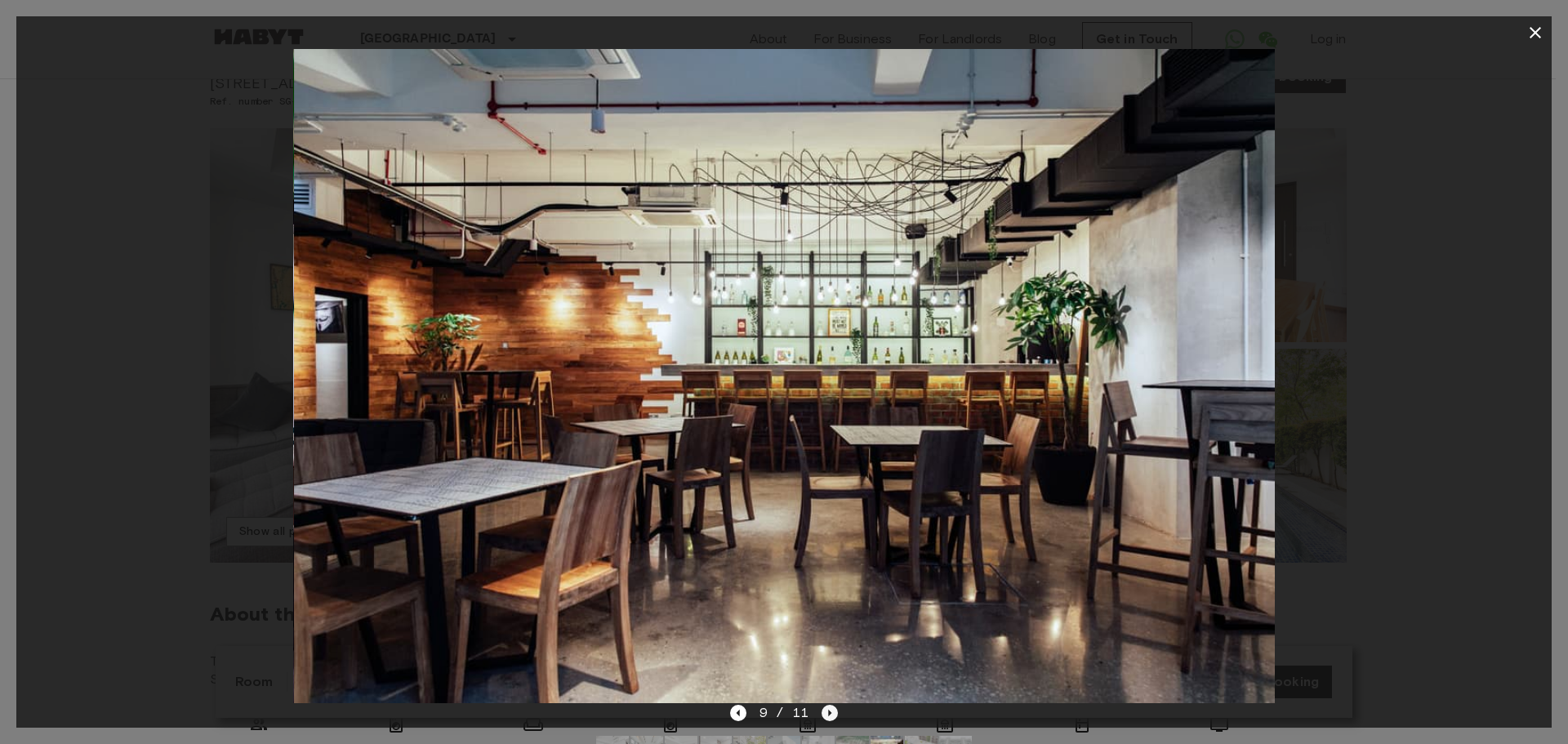
click at [829, 715] on icon "Next image" at bounding box center [831, 713] width 3 height 7
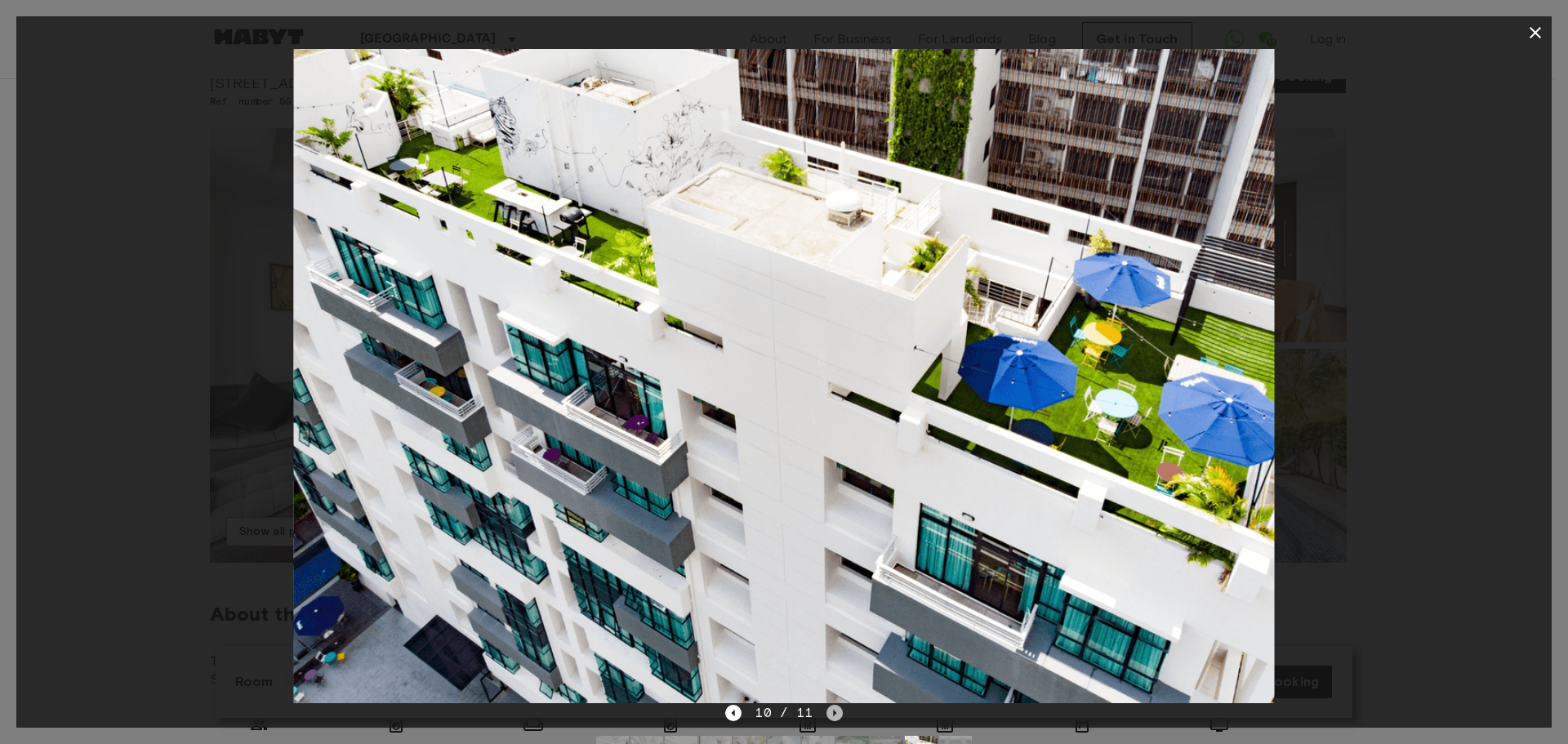
click at [828, 715] on icon "Next image" at bounding box center [835, 713] width 17 height 17
click at [828, 715] on div "10 / 11" at bounding box center [783, 713] width 117 height 20
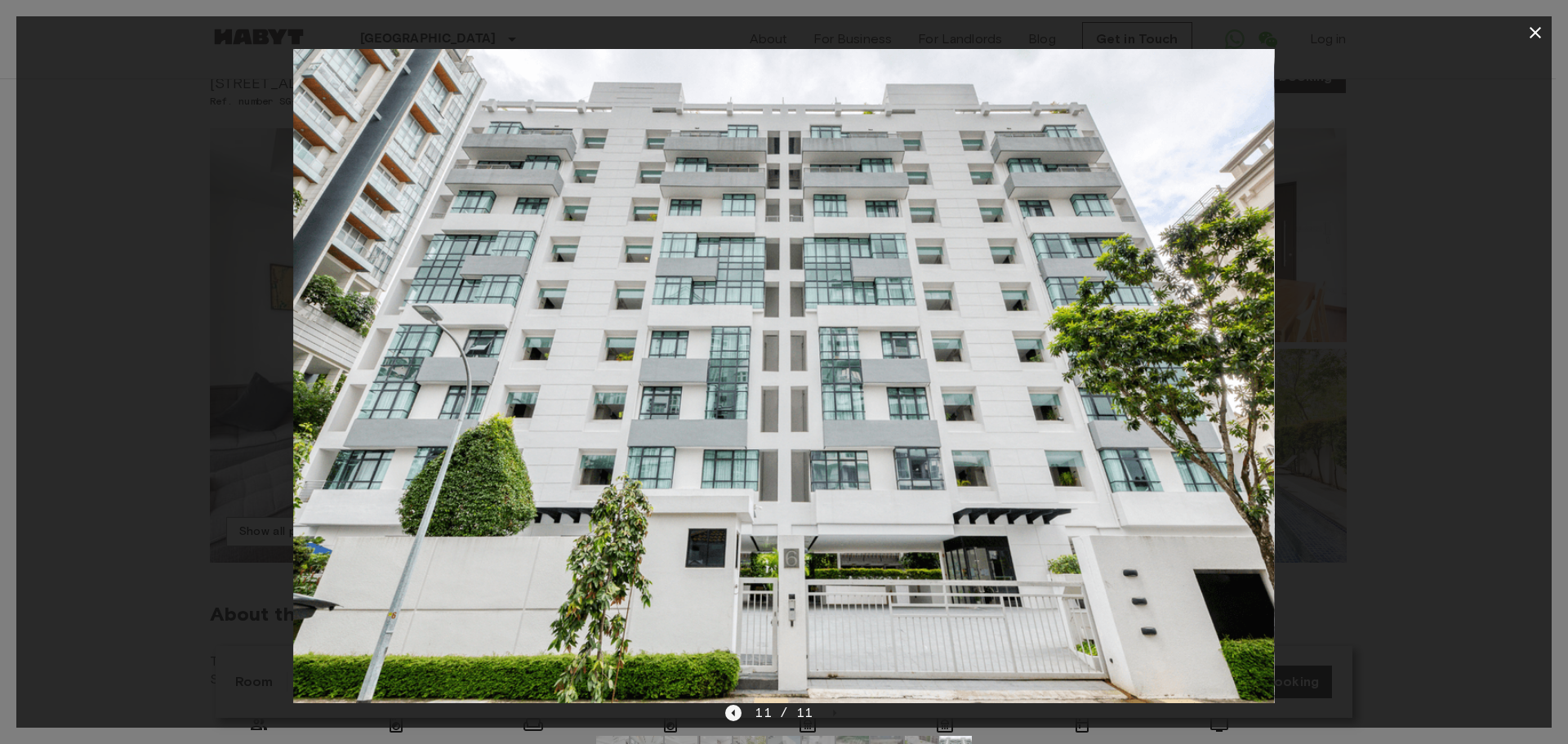
click at [730, 713] on icon "Previous image" at bounding box center [733, 713] width 17 height 17
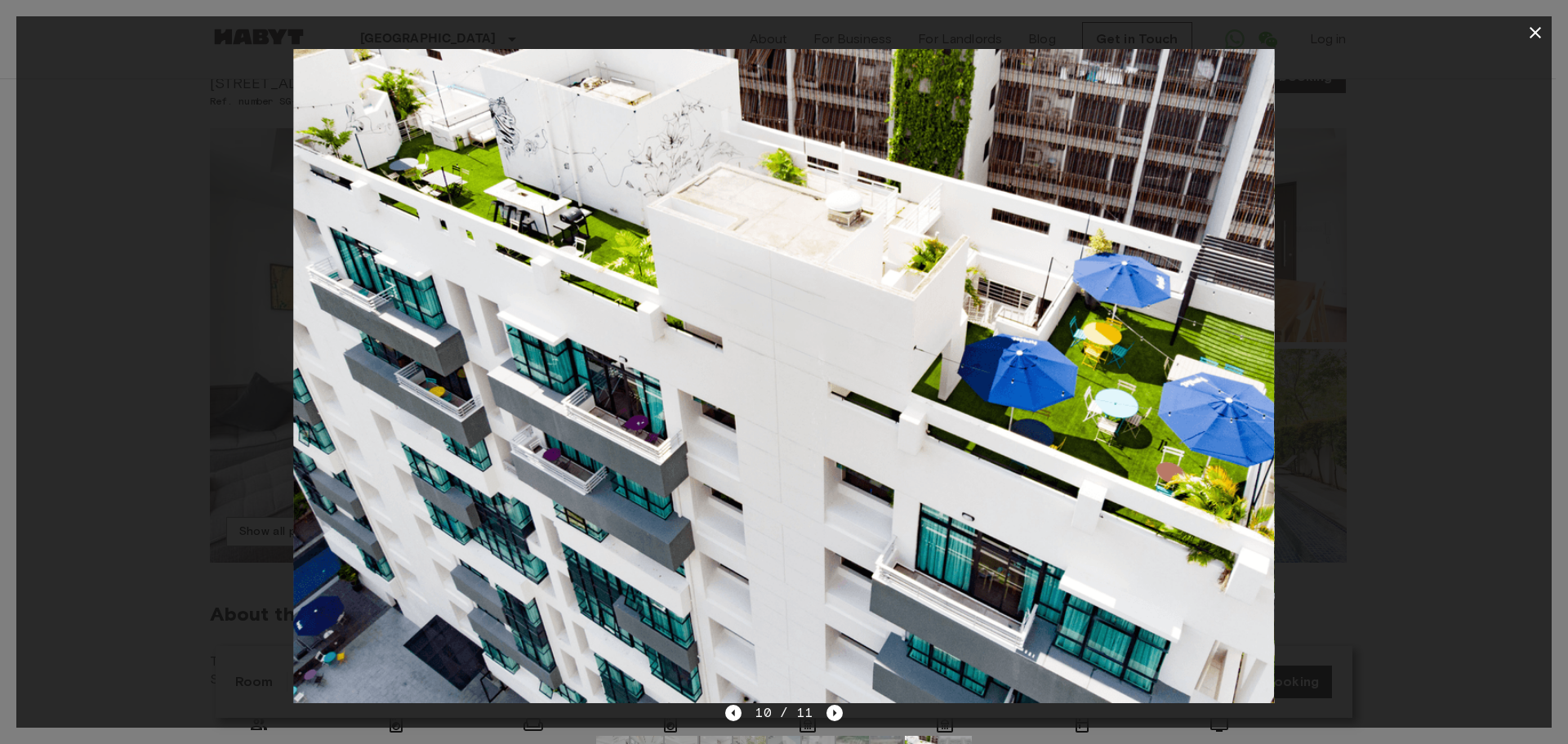
drag, startPoint x: 1414, startPoint y: 276, endPoint x: 1408, endPoint y: 249, distance: 27.7
click at [1414, 275] on div at bounding box center [784, 376] width 1536 height 654
click at [1529, 32] on icon "button" at bounding box center [1536, 33] width 20 height 20
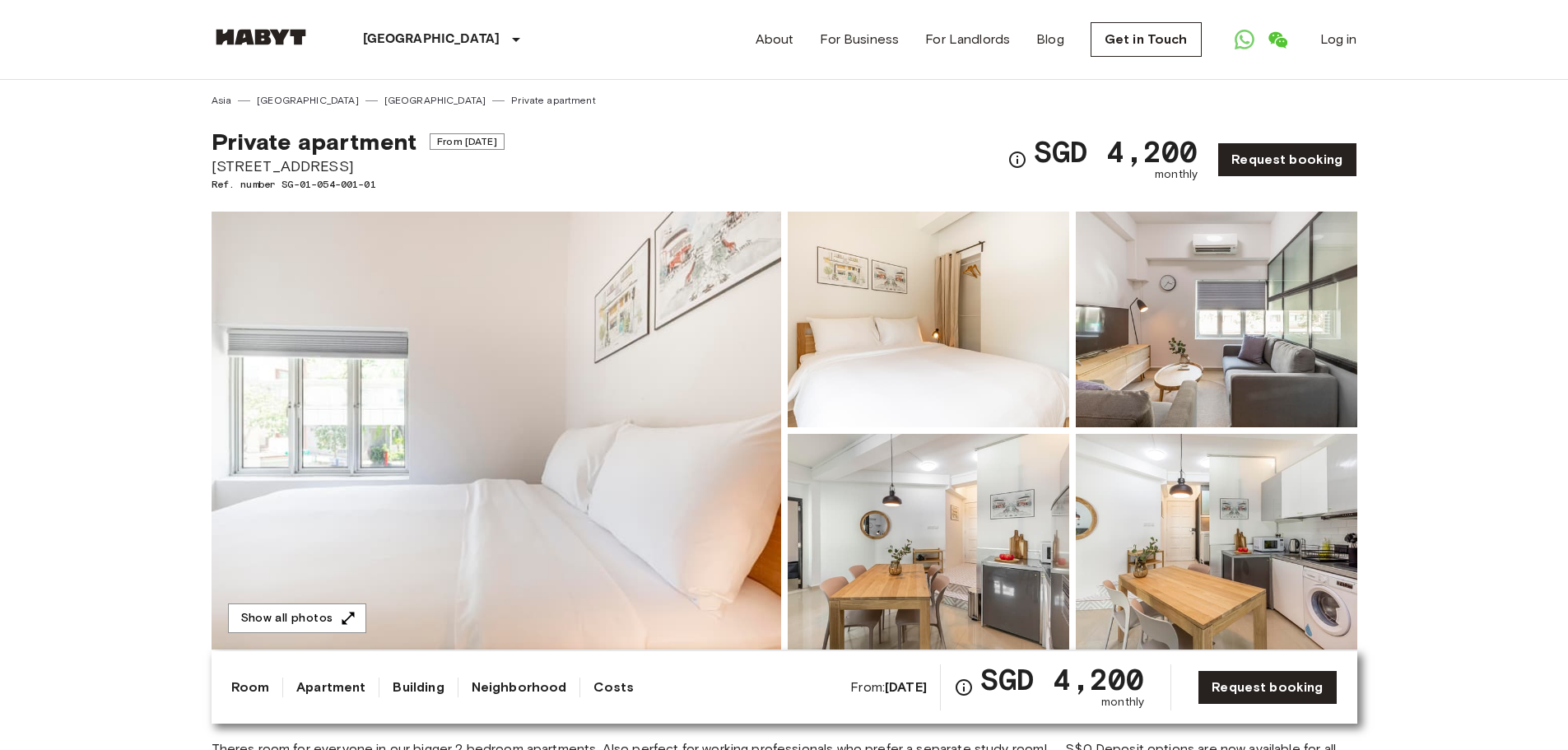
click at [1243, 621] on img at bounding box center [1216, 541] width 281 height 215
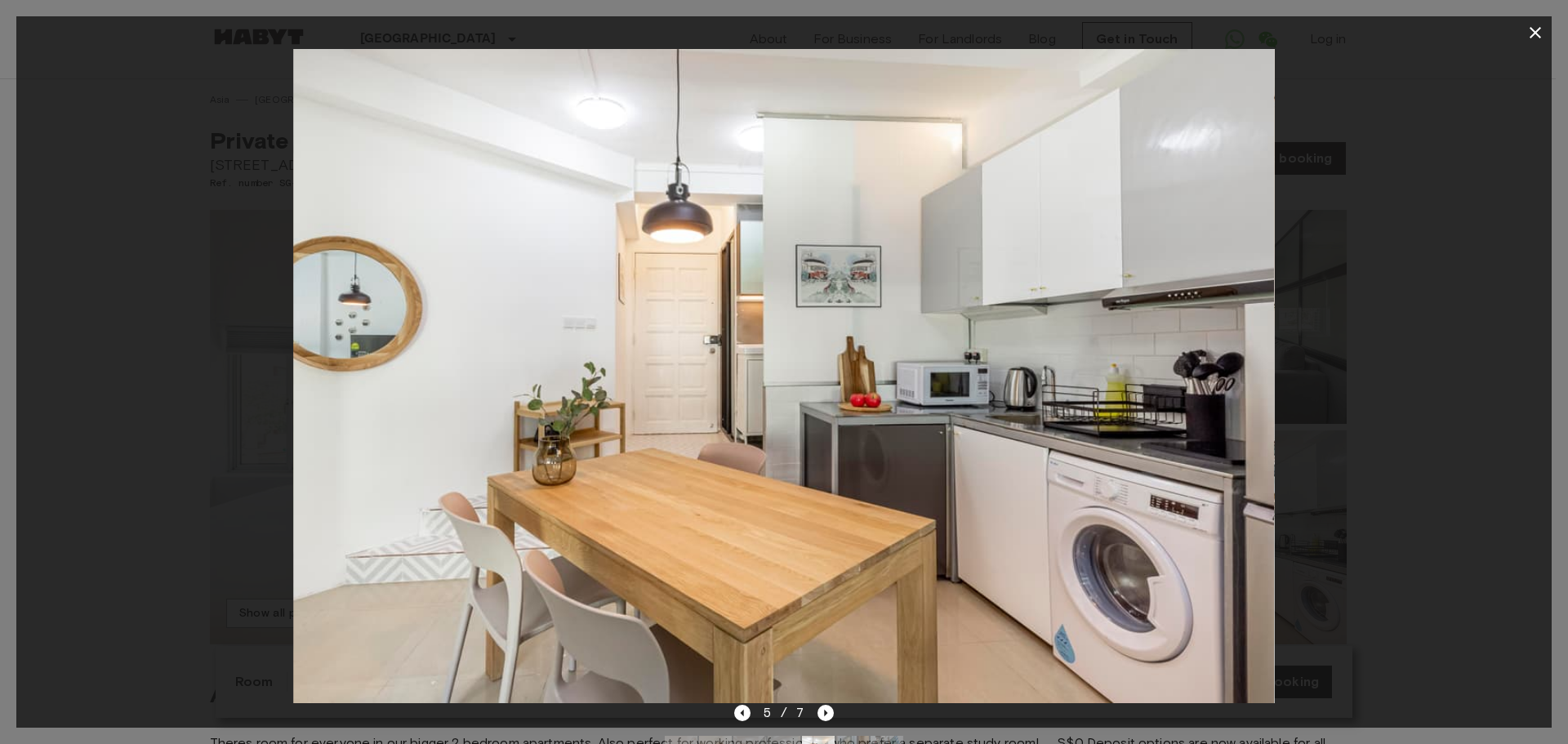
click at [1530, 30] on icon "button" at bounding box center [1536, 33] width 20 height 20
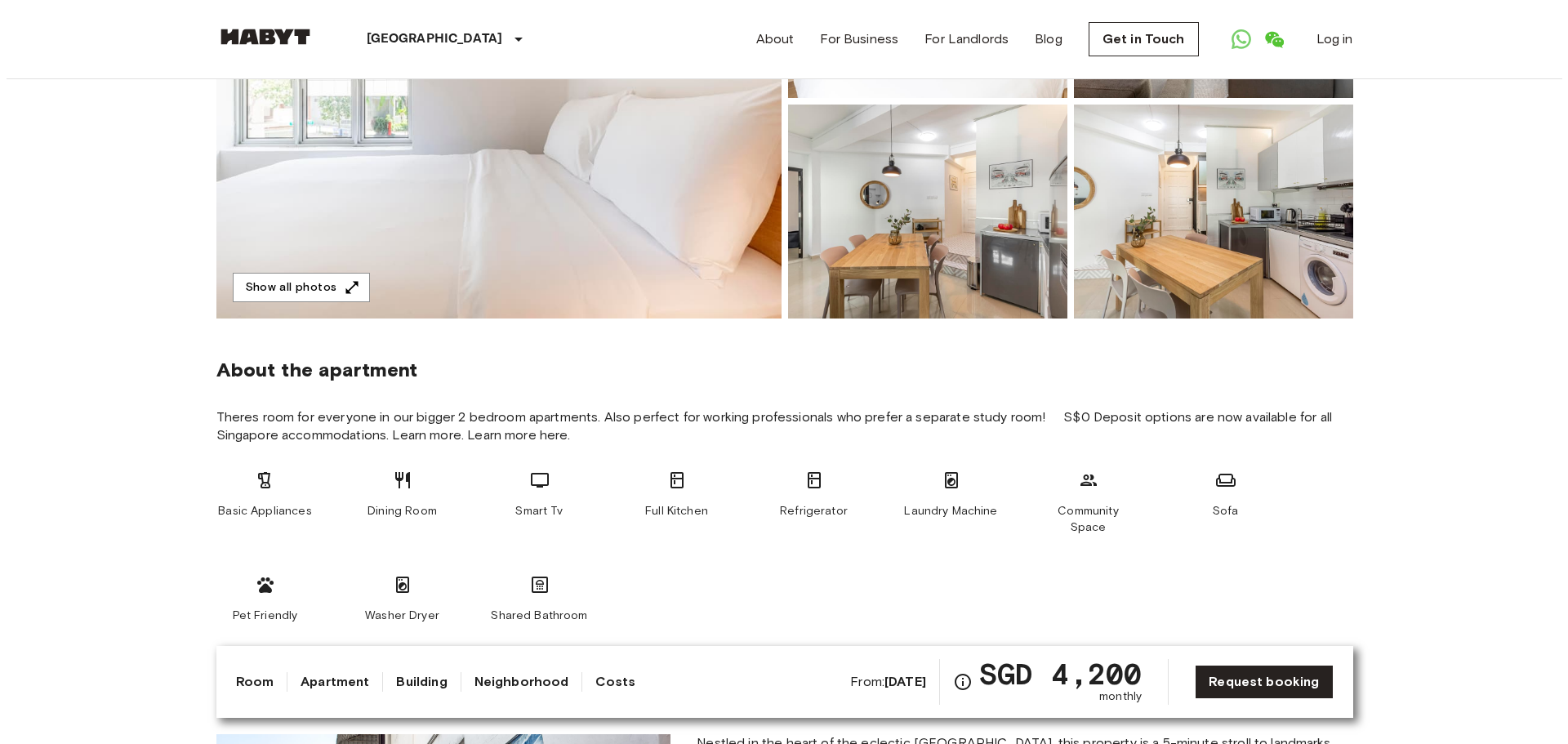
scroll to position [327, 0]
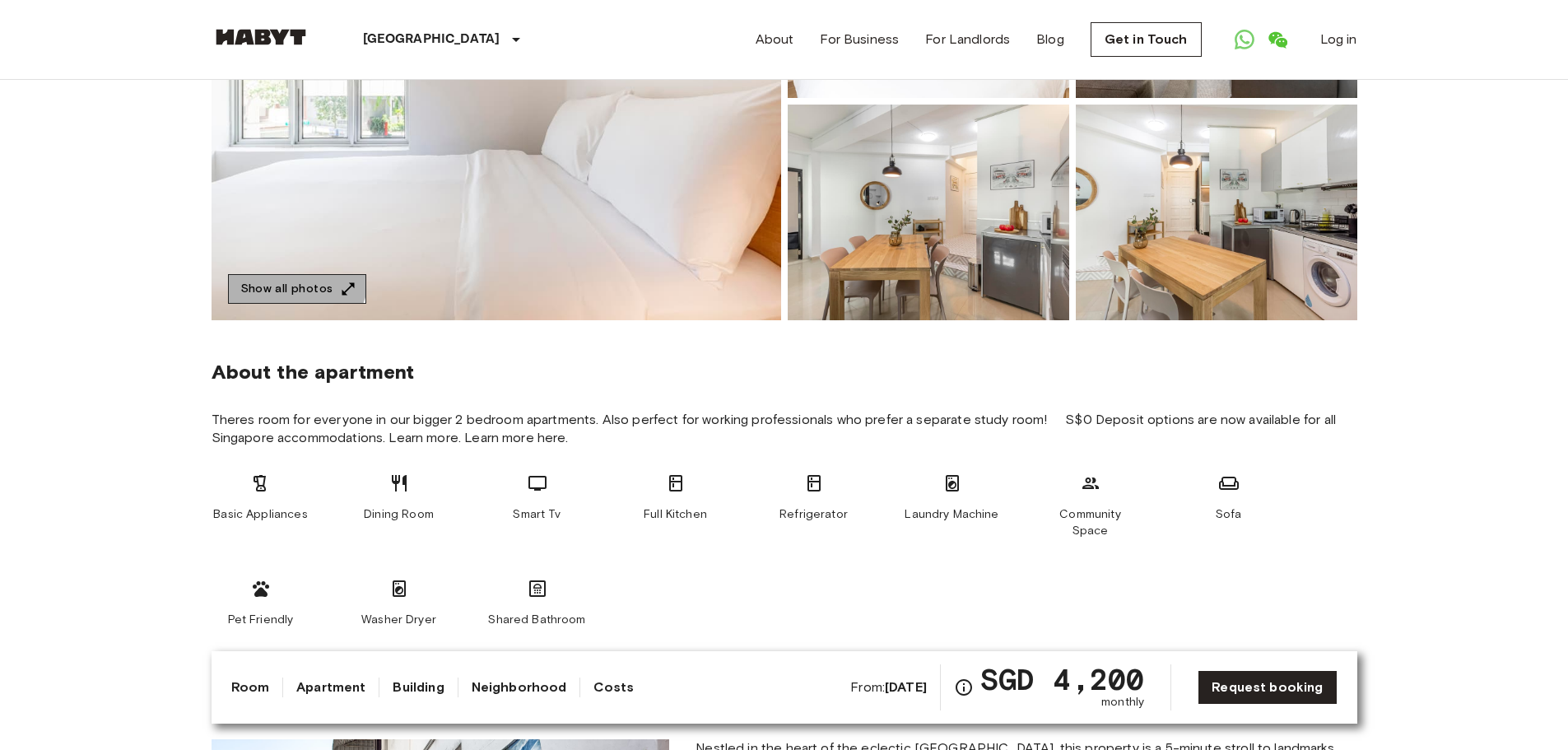
click at [291, 274] on button "Show all photos" at bounding box center [297, 289] width 138 height 30
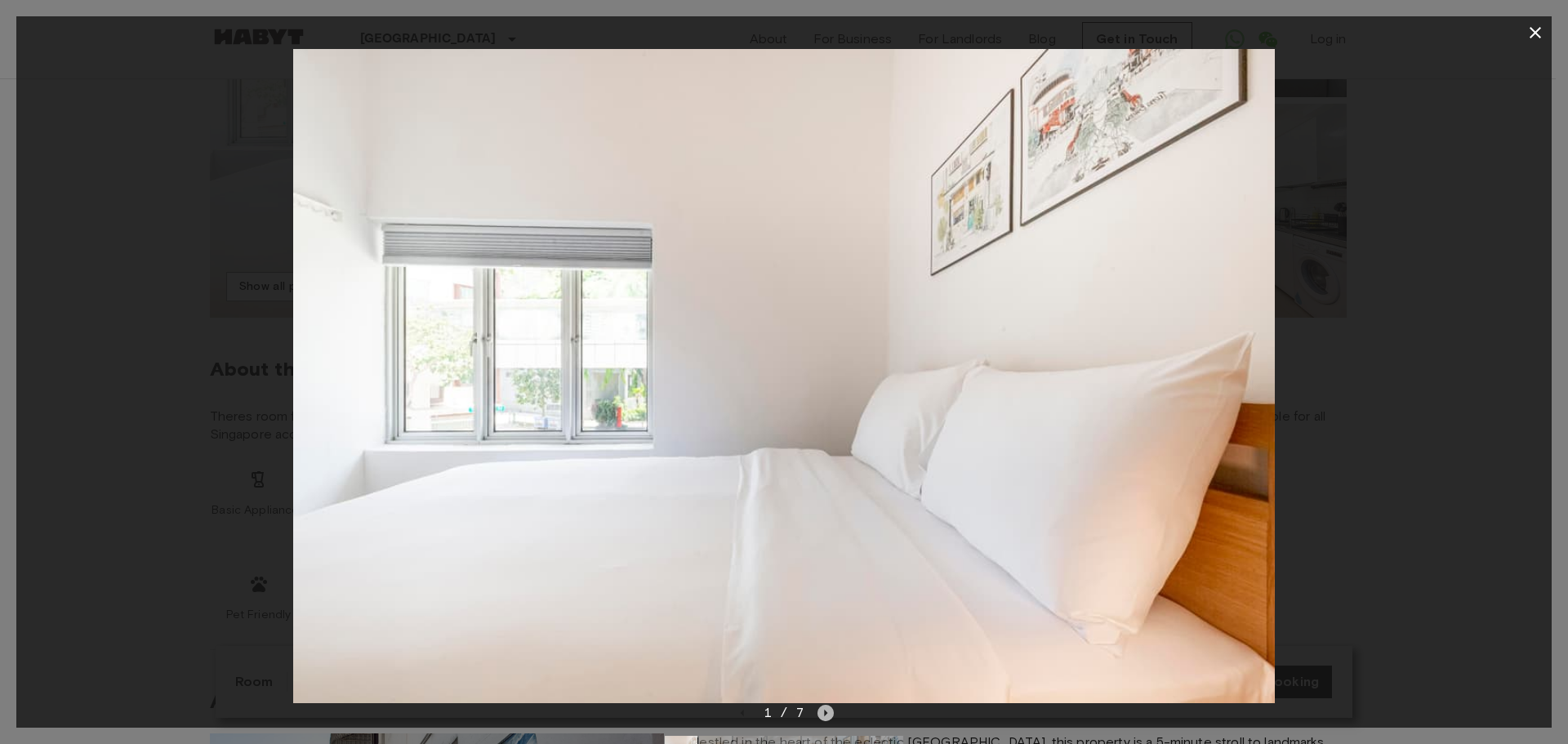
click at [821, 713] on icon "Next image" at bounding box center [826, 713] width 17 height 17
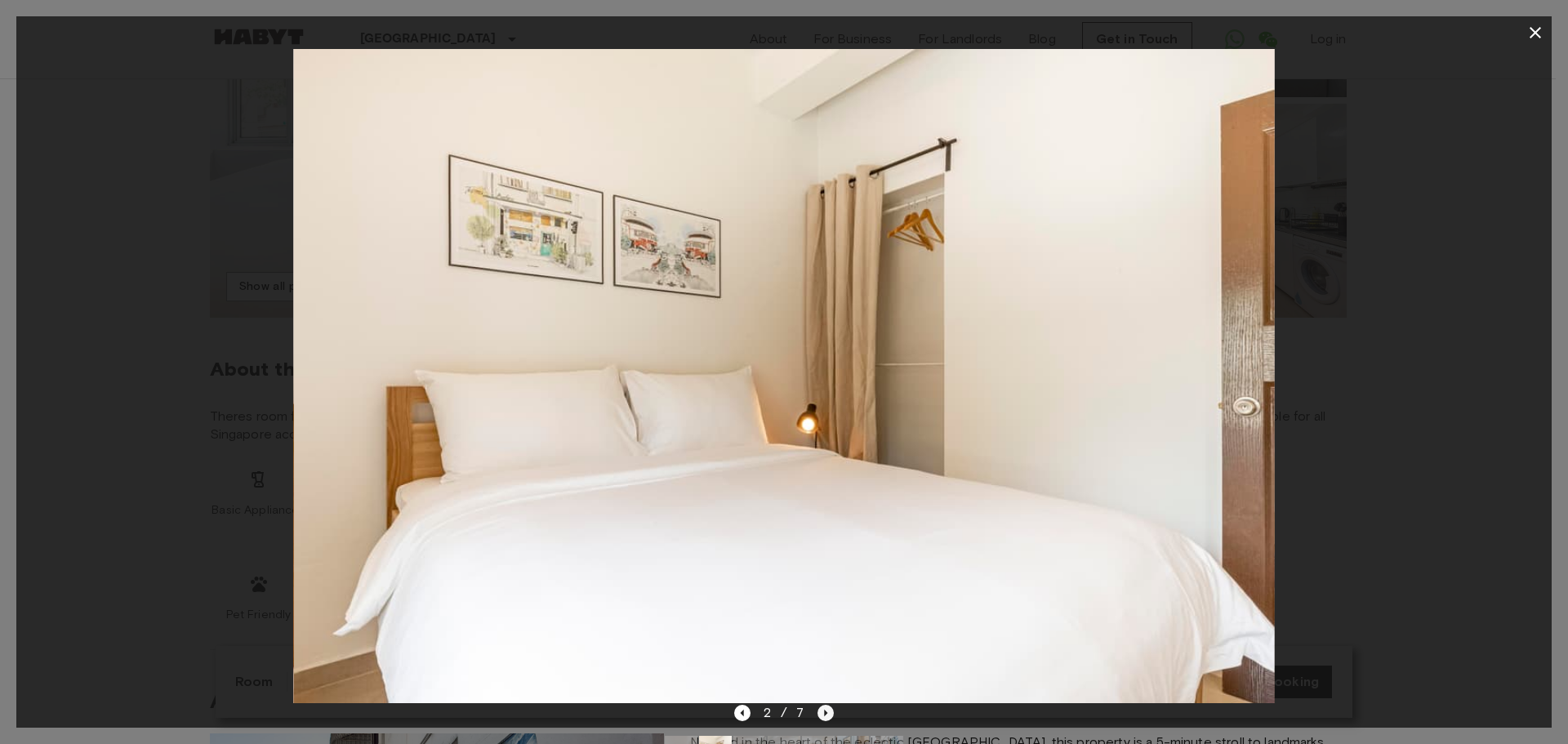
click at [821, 713] on icon "Next image" at bounding box center [826, 713] width 17 height 17
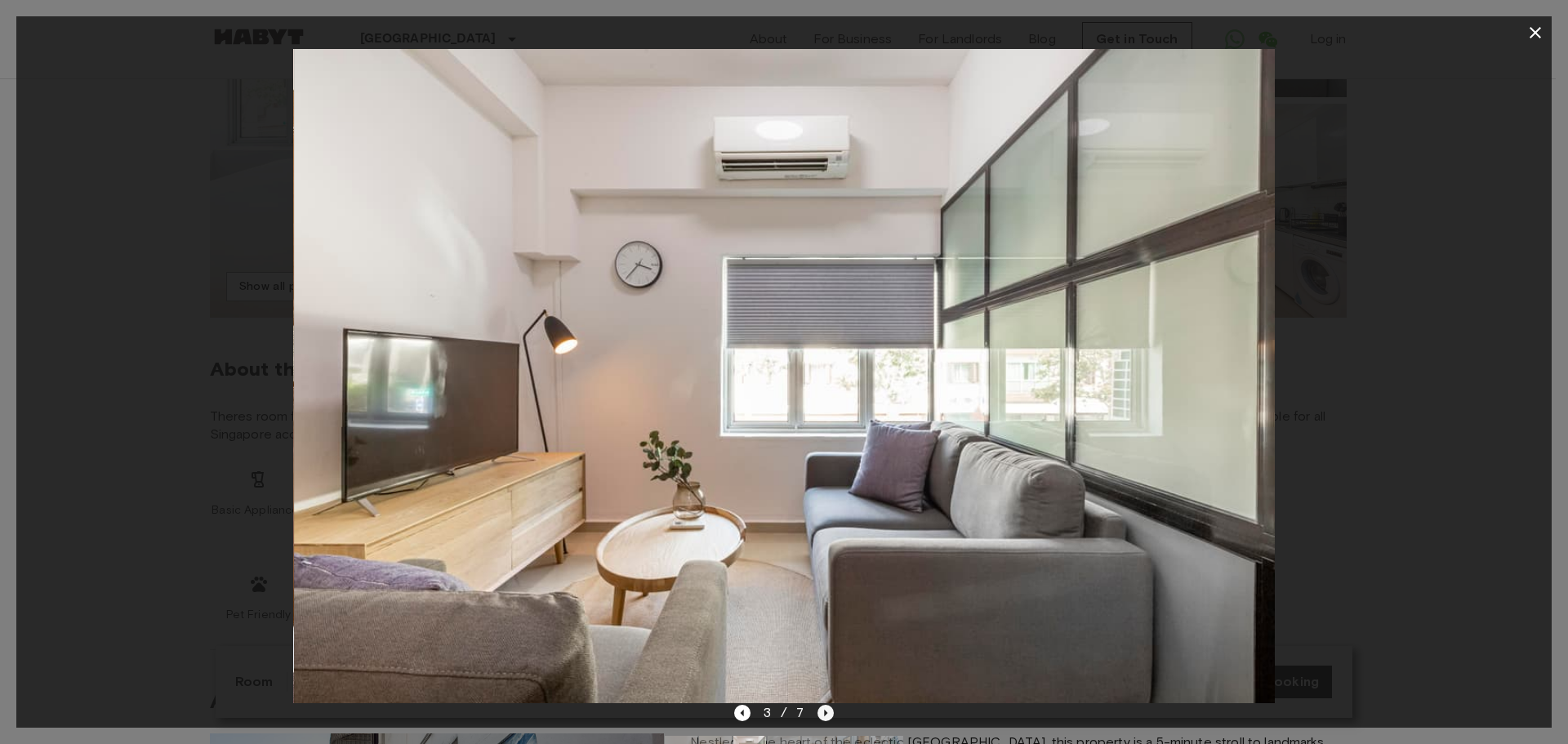
click at [821, 713] on icon "Next image" at bounding box center [826, 713] width 17 height 17
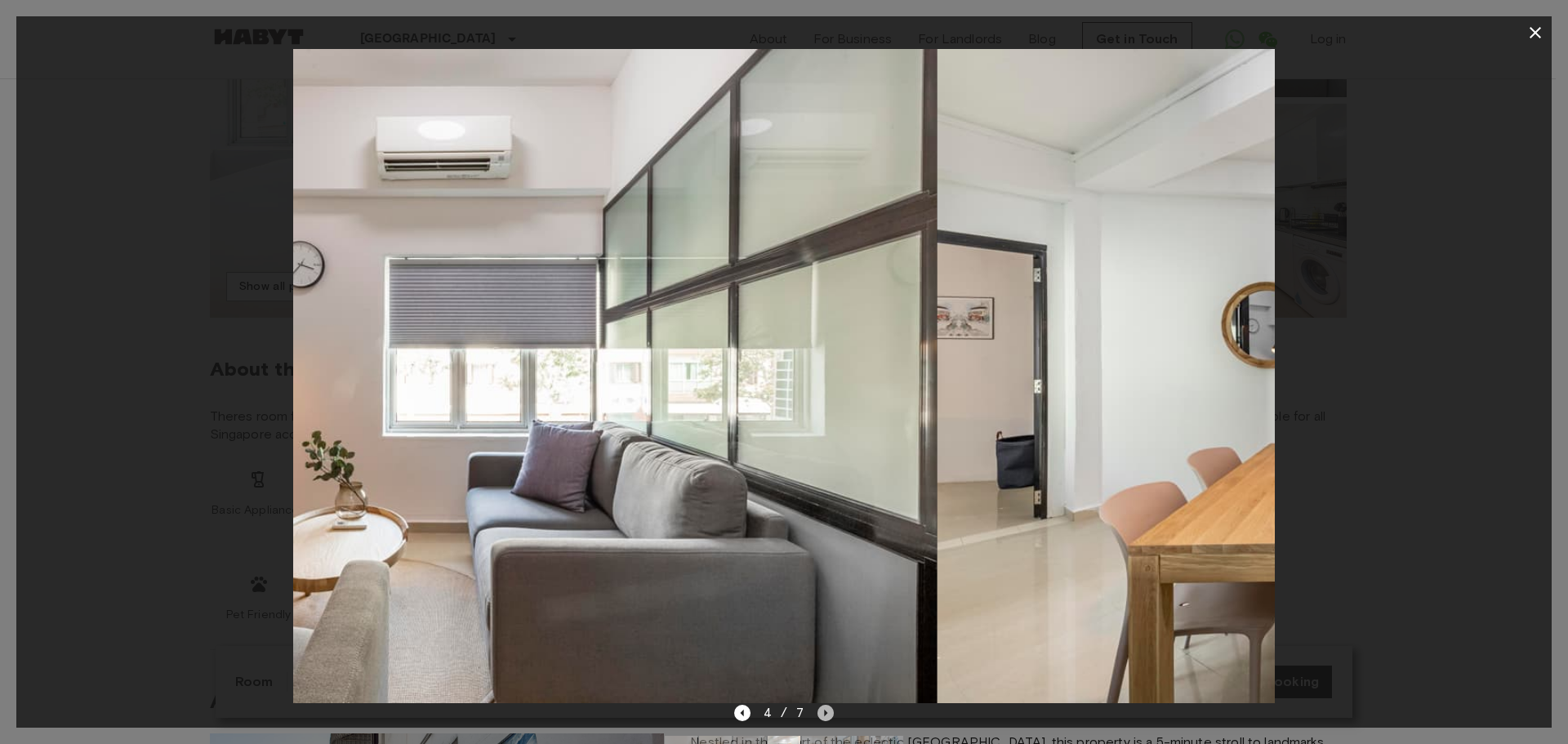
click at [821, 713] on icon "Next image" at bounding box center [826, 713] width 17 height 17
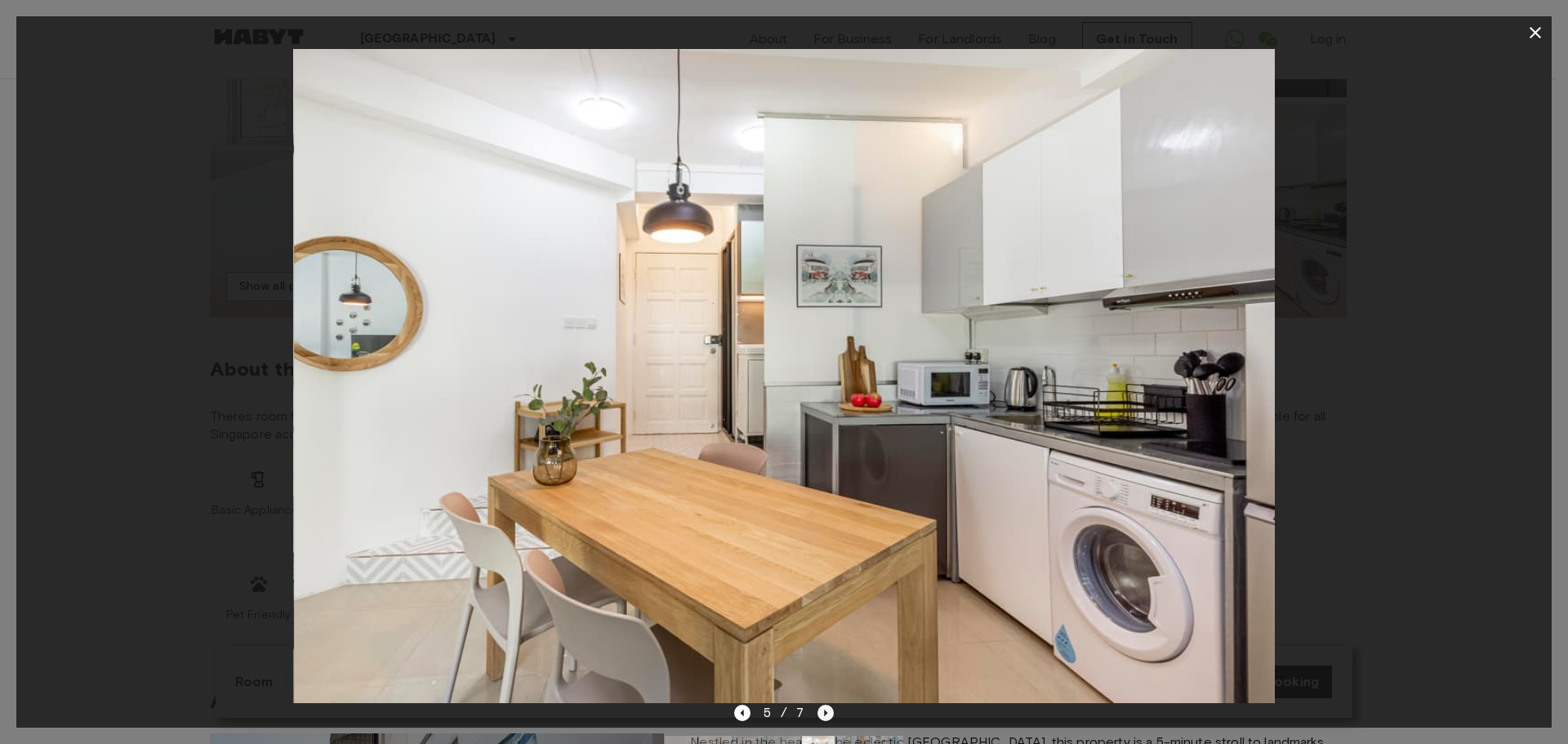
click at [821, 713] on icon "Next image" at bounding box center [826, 713] width 17 height 17
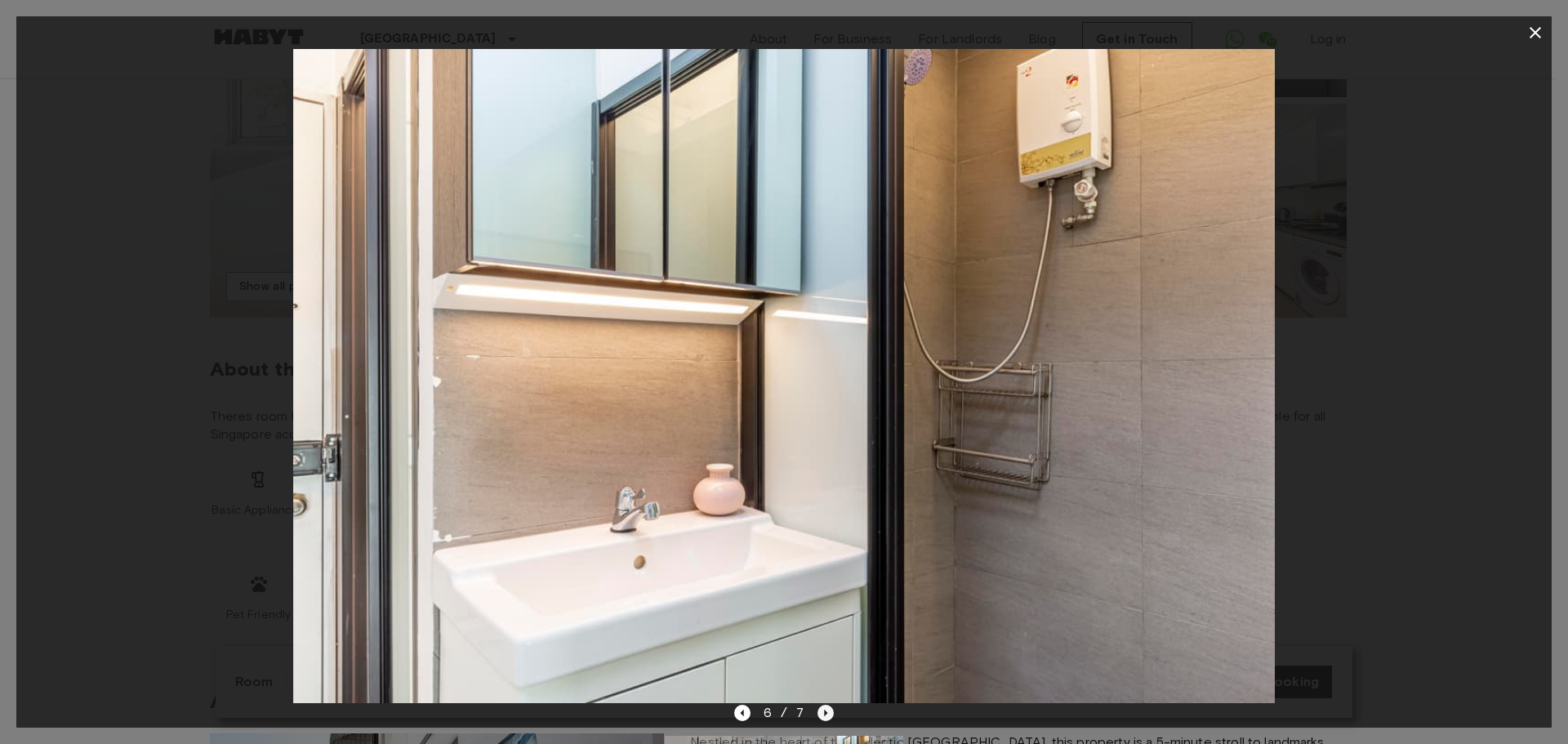
click at [821, 713] on icon "Next image" at bounding box center [826, 713] width 17 height 17
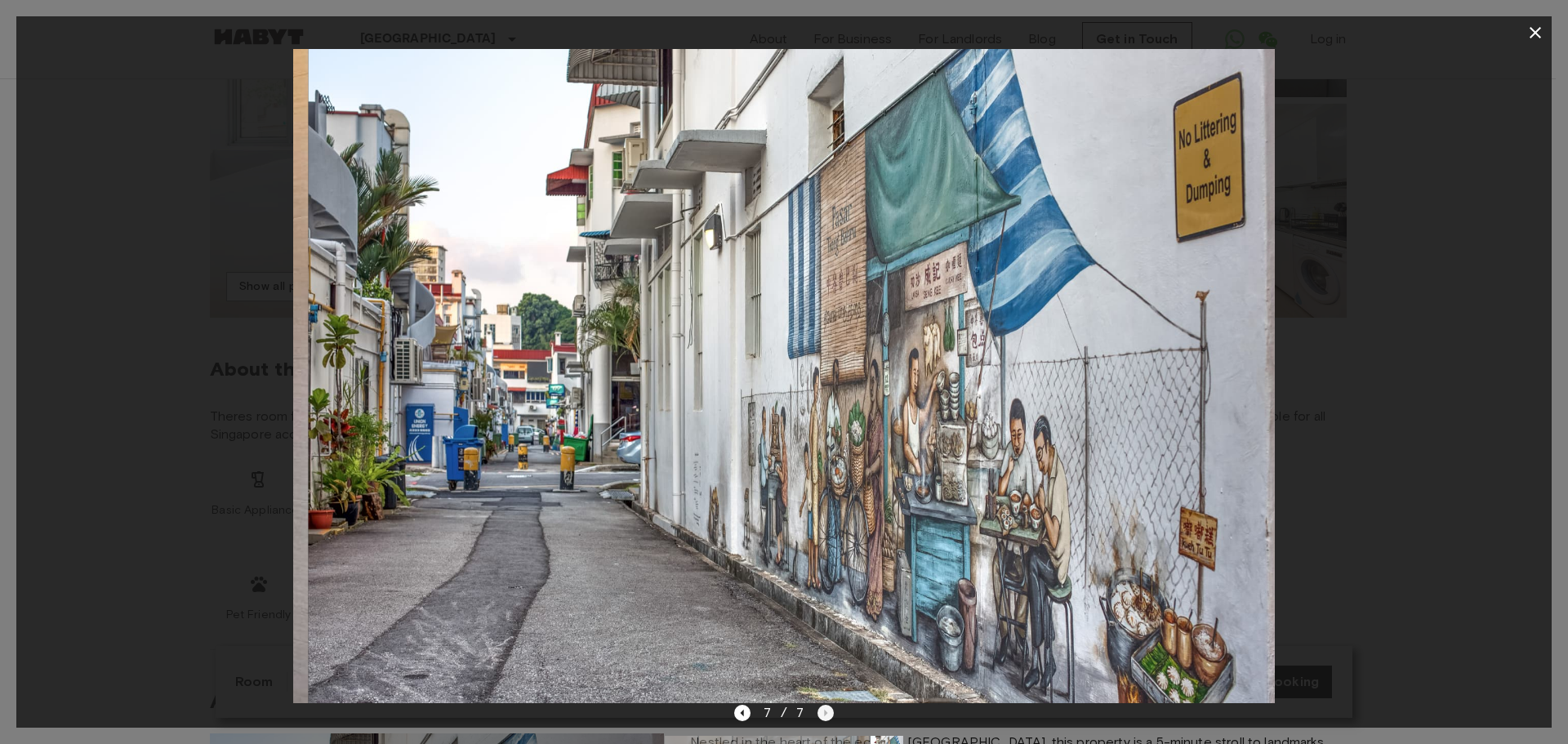
click at [821, 713] on div "7 / 7" at bounding box center [784, 713] width 101 height 20
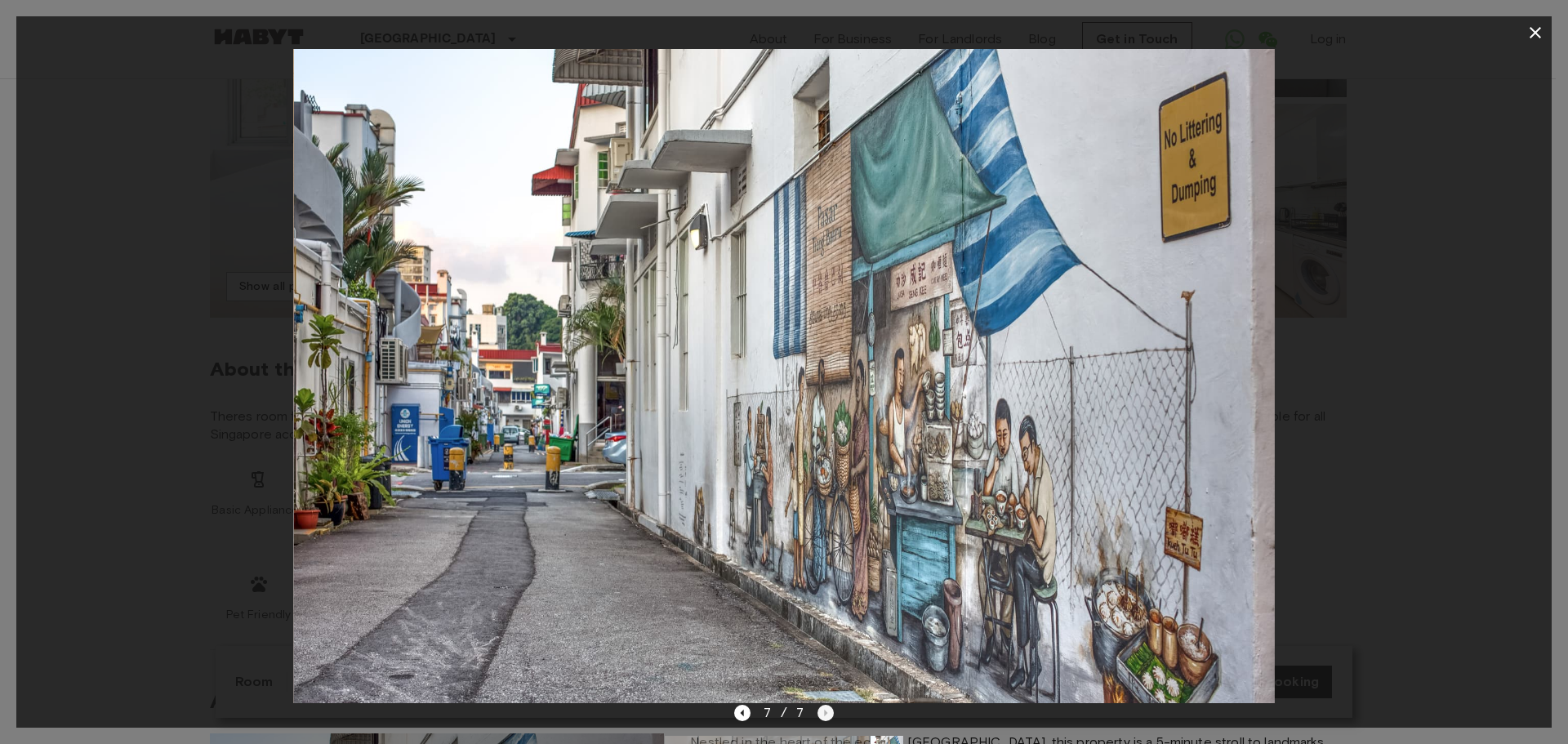
click at [821, 713] on div "7 / 7" at bounding box center [784, 713] width 101 height 20
